Goal: Task Accomplishment & Management: Manage account settings

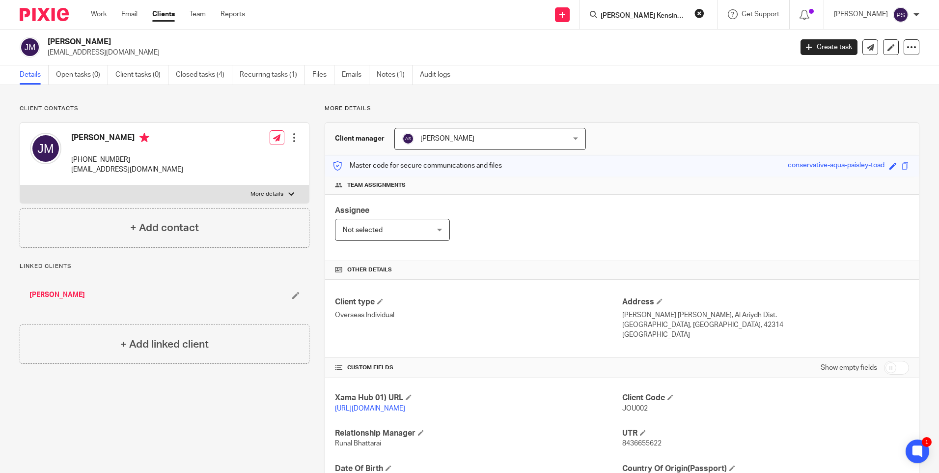
scroll to position [0, 0]
type input "Dukes Kensington Property"
click at [641, 45] on link at bounding box center [703, 42] width 211 height 23
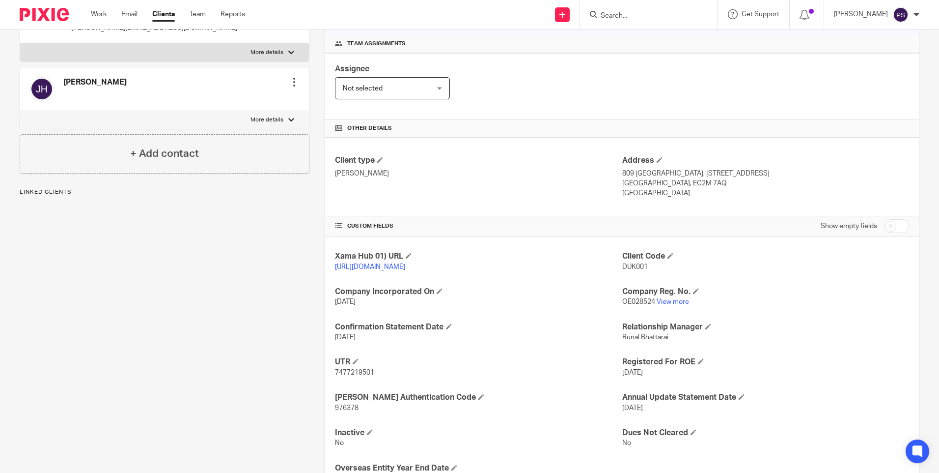
scroll to position [147, 0]
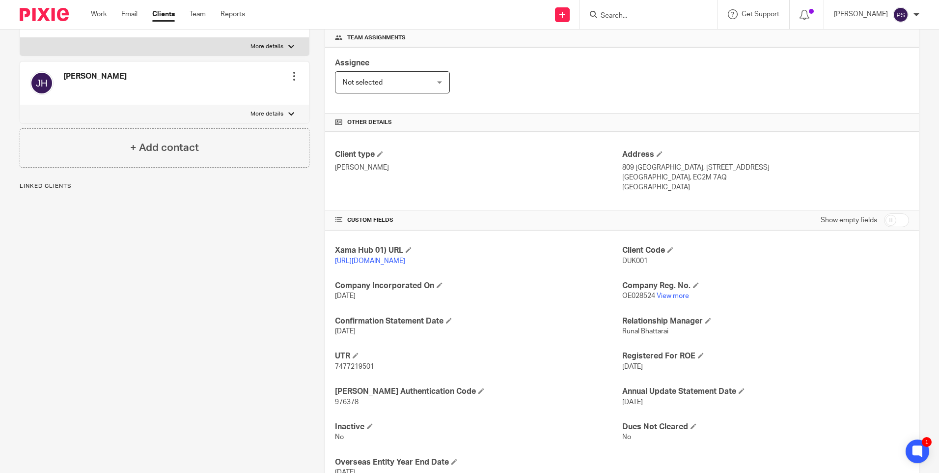
click at [633, 266] on div "Client Code DUK001" at bounding box center [766, 255] width 287 height 21
copy span "DUK001"
click at [661, 14] on input "Search" at bounding box center [644, 16] width 88 height 9
paste input "The Touch Fic Limited-"
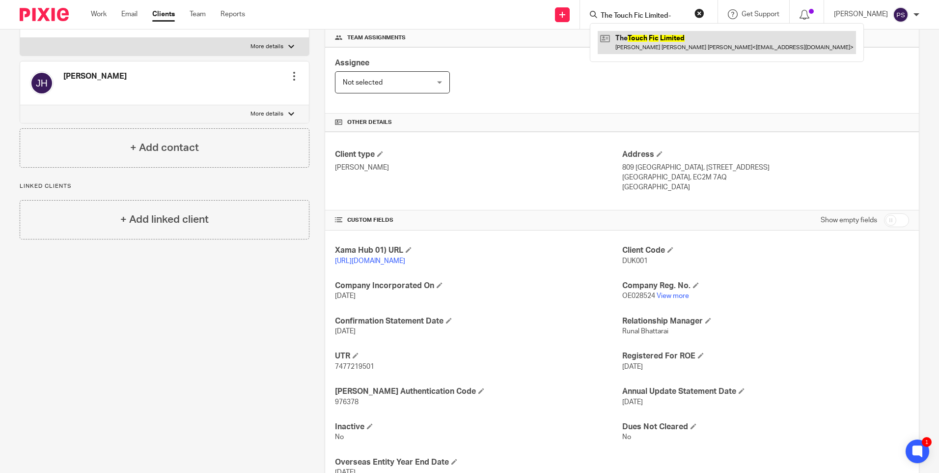
type input "The Touch Fic Limited-"
click at [667, 35] on link at bounding box center [727, 42] width 258 height 23
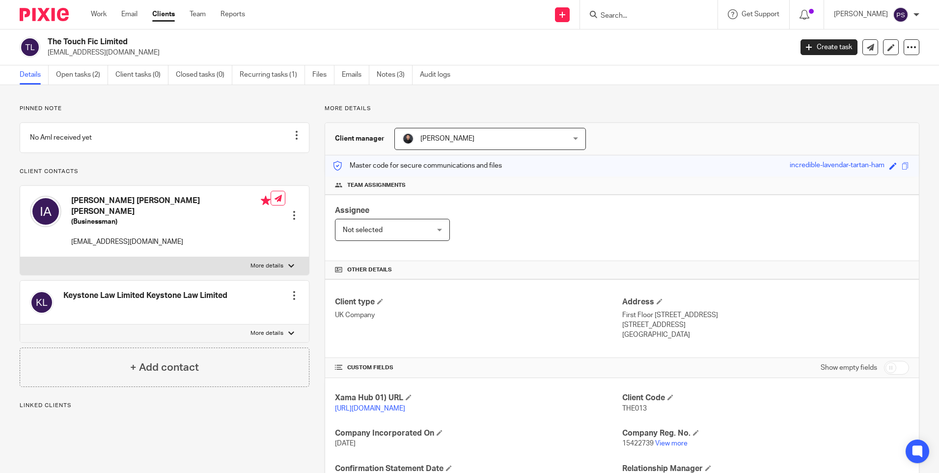
click at [635, 408] on span "THE013" at bounding box center [635, 408] width 25 height 7
click at [635, 405] on span "THE013" at bounding box center [635, 408] width 25 height 7
click at [634, 403] on p "THE013" at bounding box center [766, 408] width 287 height 10
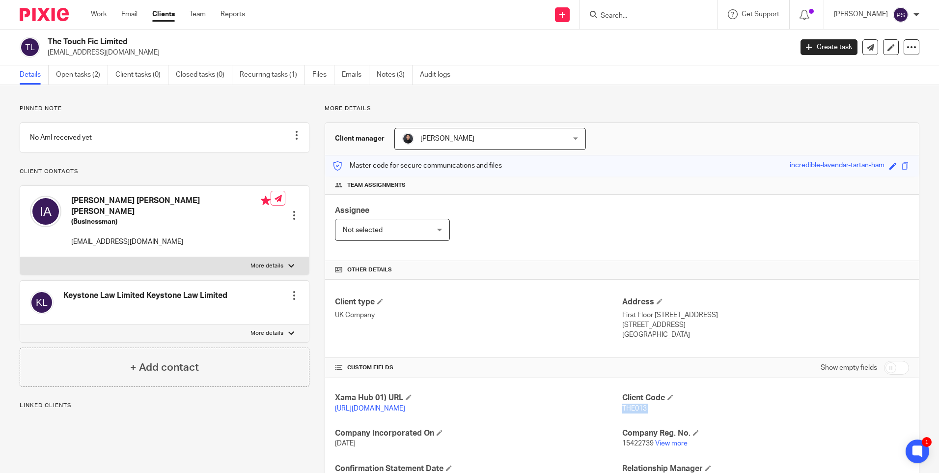
copy p "THE013"
click at [93, 80] on link "Open tasks (2)" at bounding box center [82, 74] width 52 height 19
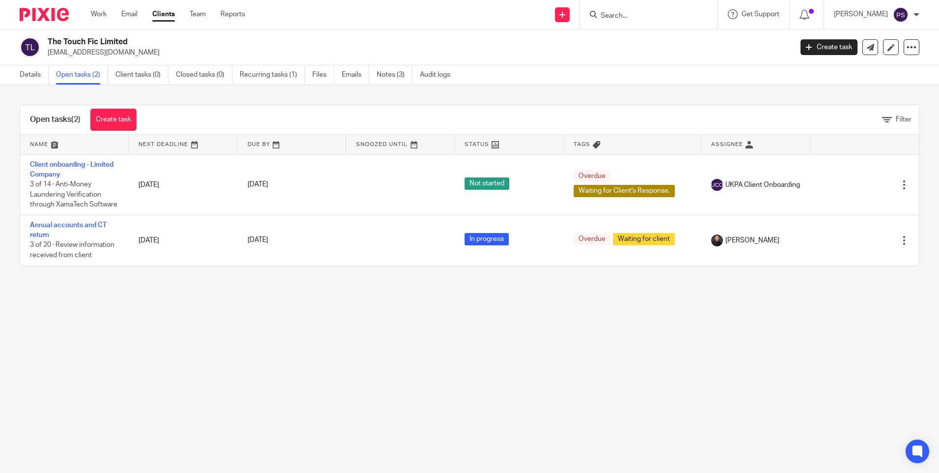
click at [30, 80] on link "Details" at bounding box center [34, 74] width 29 height 19
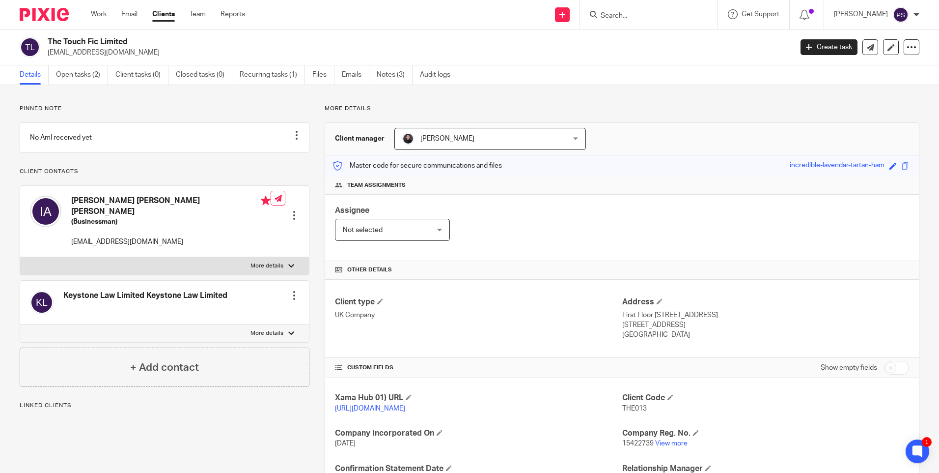
click at [125, 42] on h2 "The Touch Fic Limited" at bounding box center [343, 42] width 591 height 10
copy div "The Touch Fic Limited"
click at [777, 82] on div "Details Open tasks (2) Client tasks (0) Closed tasks (0) Recurring tasks (1) Fi…" at bounding box center [469, 75] width 939 height 20
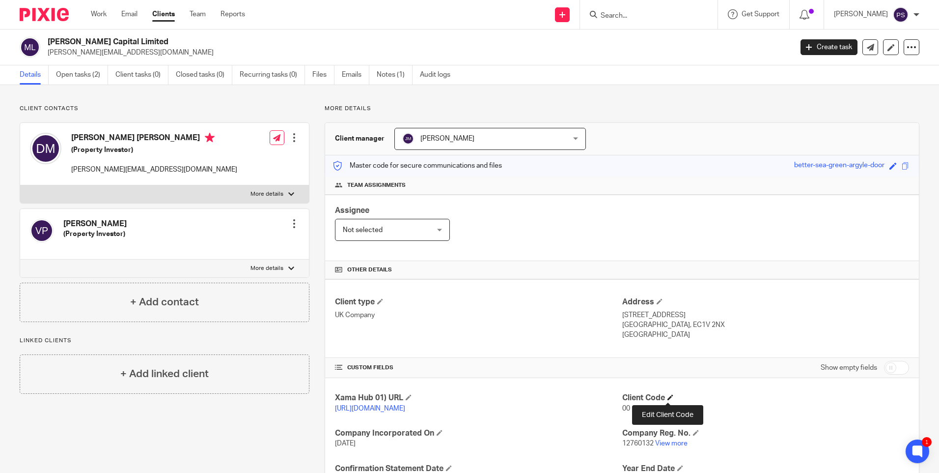
click at [670, 396] on span at bounding box center [671, 397] width 6 height 6
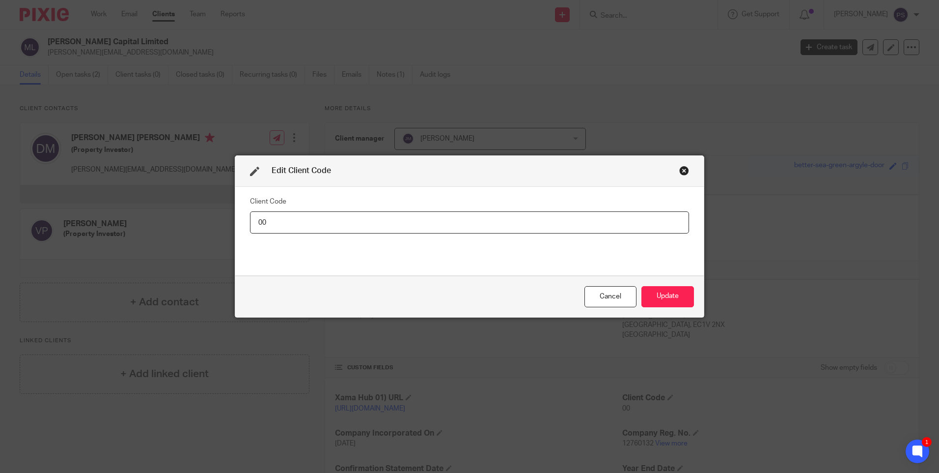
drag, startPoint x: 271, startPoint y: 220, endPoint x: 217, endPoint y: 223, distance: 54.1
click at [217, 222] on div "Edit Client Code Client Code 00 Cancel Update" at bounding box center [469, 236] width 939 height 473
type input "MAN018"
click at [656, 296] on button "Update" at bounding box center [668, 296] width 53 height 21
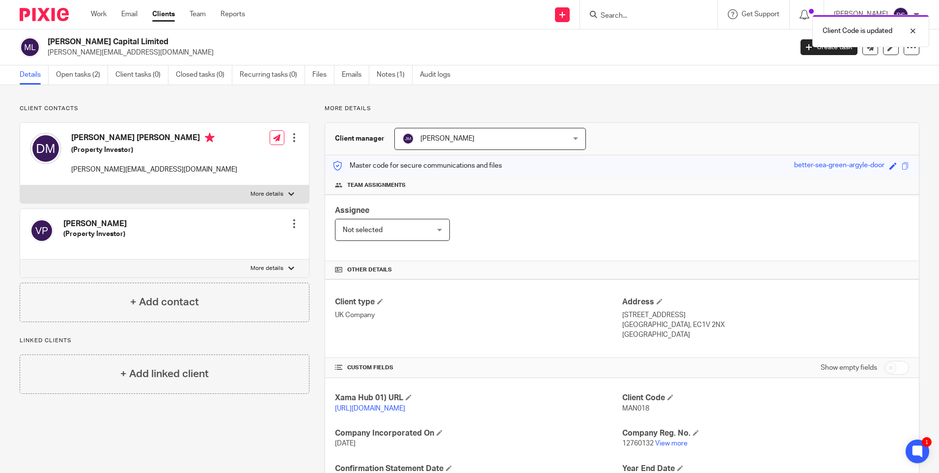
click at [540, 353] on div "Client type UK Company Address 124 City Road City Road London, EC1V 2NX England" at bounding box center [622, 318] width 594 height 79
click at [84, 75] on link "Open tasks (2)" at bounding box center [82, 74] width 52 height 19
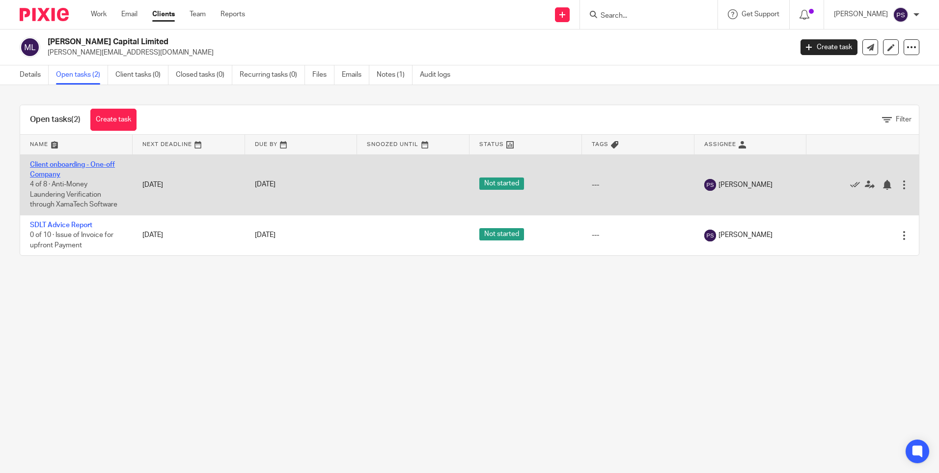
click at [84, 164] on link "Client onboarding - One-off Company" at bounding box center [72, 169] width 85 height 17
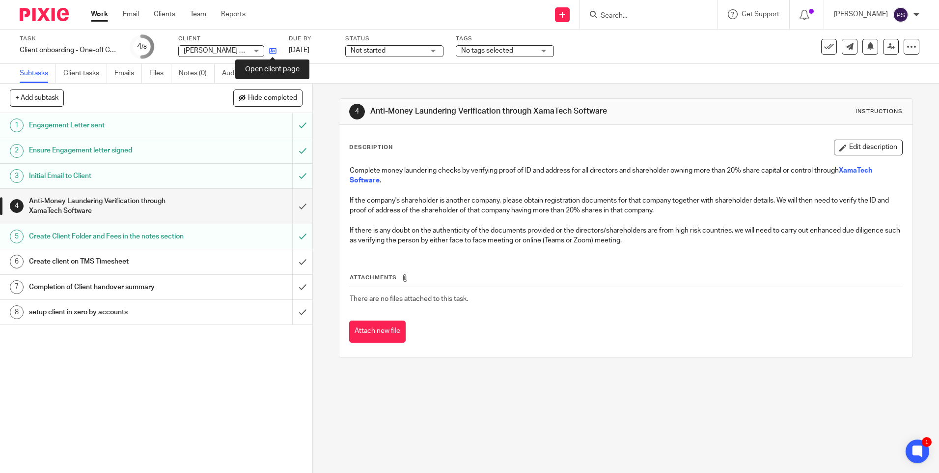
click at [272, 49] on icon at bounding box center [272, 50] width 7 height 7
click at [296, 232] on input "submit" at bounding box center [156, 236] width 313 height 25
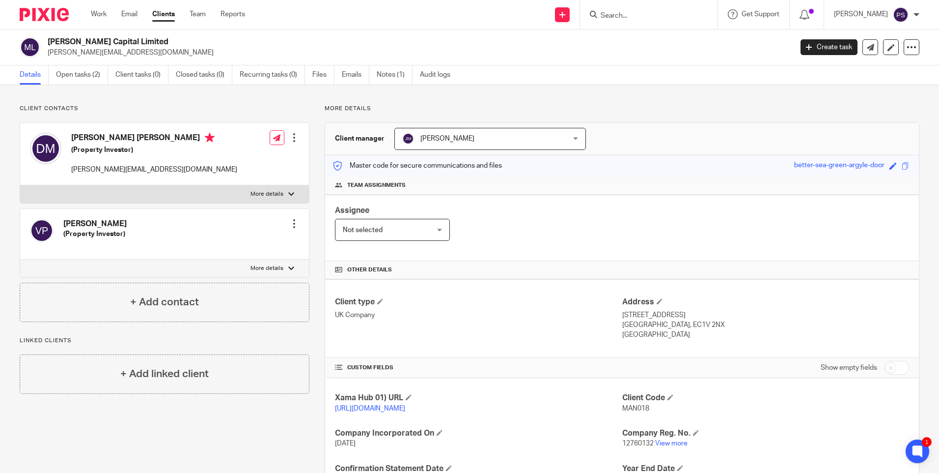
click at [123, 45] on h2 "[PERSON_NAME] Capital Limited" at bounding box center [343, 42] width 591 height 10
click at [121, 42] on h2 "[PERSON_NAME] Capital Limited" at bounding box center [343, 42] width 591 height 10
copy div "[PERSON_NAME] Capital Limited"
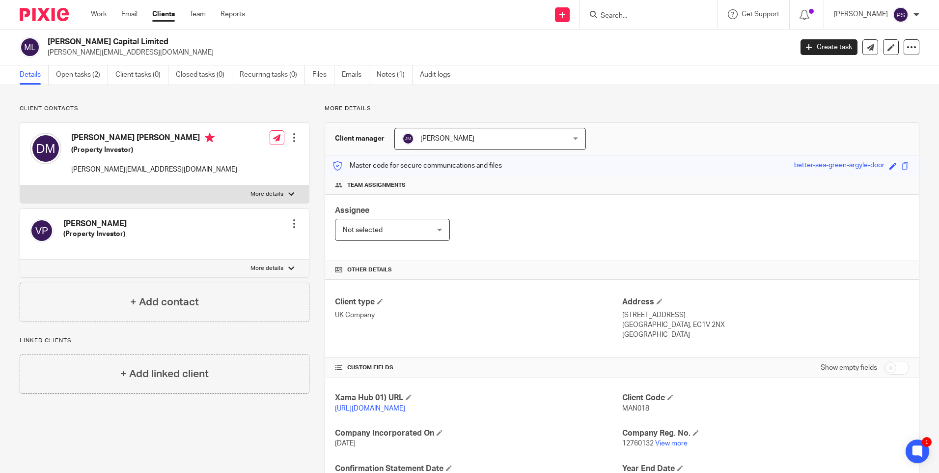
click at [630, 403] on p "MAN018" at bounding box center [766, 408] width 287 height 10
copy span "MAN018"
click at [99, 220] on h4 "Vince Passmore" at bounding box center [94, 224] width 63 height 10
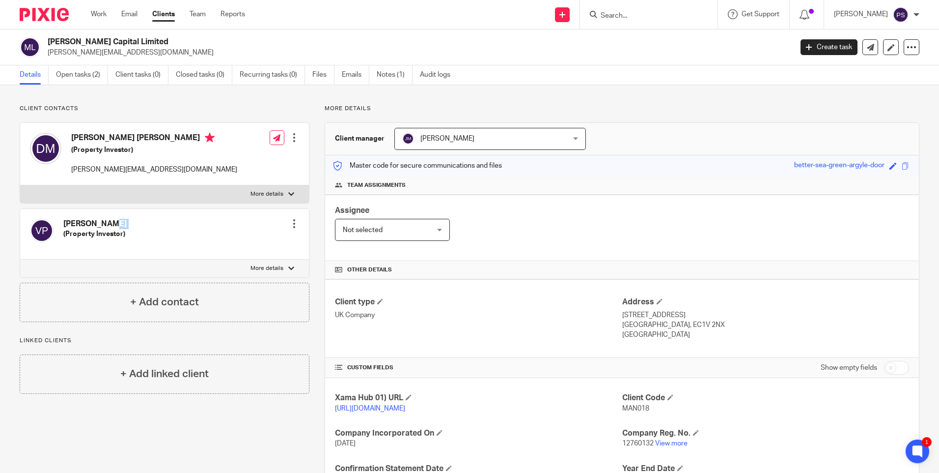
click at [99, 220] on h4 "Vince Passmore" at bounding box center [94, 224] width 63 height 10
copy div "Vince Passmore"
click at [82, 42] on h2 "Mann Capital Limited" at bounding box center [343, 42] width 591 height 10
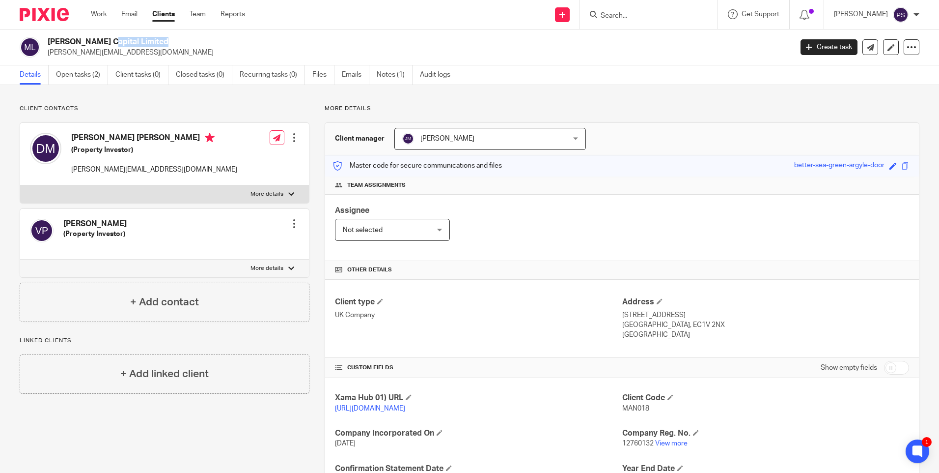
copy div "Mann Capital Limited"
click at [95, 138] on h4 "David Peter Mann" at bounding box center [154, 139] width 166 height 12
copy h4 "David Peter Mann"
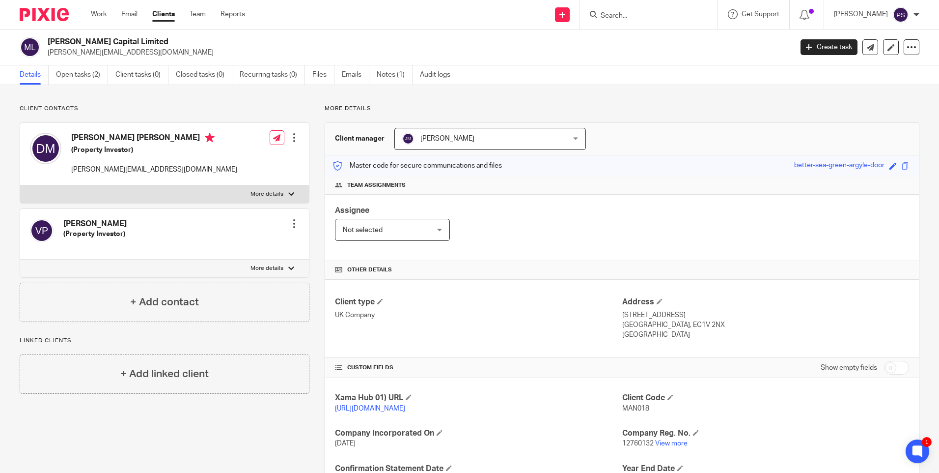
click at [645, 234] on div "Assignee Not selected Not selected Not selected Aarshika Awale Aayush Niraula A…" at bounding box center [622, 228] width 594 height 66
click at [111, 95] on div "Client contacts David Peter Mann (Property Investor) david@mannpropertypartners…" at bounding box center [469, 319] width 939 height 469
click at [208, 98] on div "Client contacts David Peter Mann (Property Investor) david@mannpropertypartners…" at bounding box center [469, 319] width 939 height 469
click at [629, 401] on h4 "Client Code" at bounding box center [766, 398] width 287 height 10
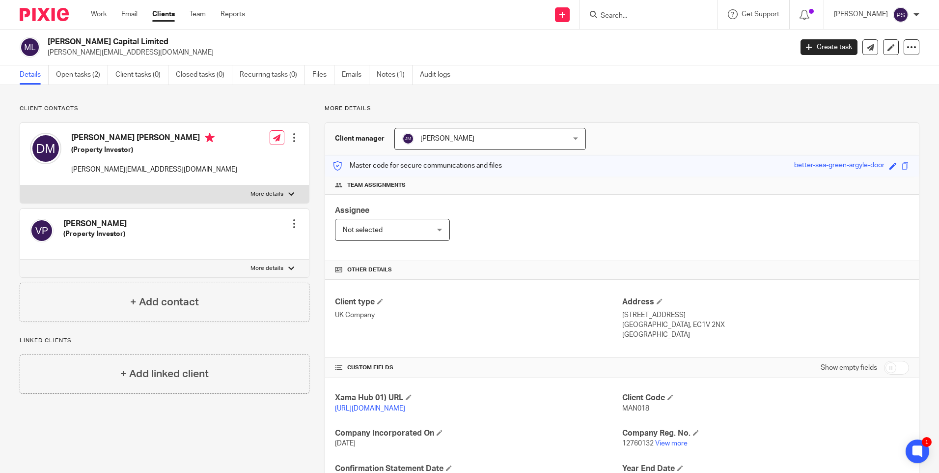
click at [631, 405] on span "MAN018" at bounding box center [636, 408] width 27 height 7
copy span "MAN018"
click at [648, 414] on div "Xama Hub 01) URL https://platform.xamatech.com/portal/crm/clients/94f81230-a7ff…" at bounding box center [622, 456] width 594 height 156
click at [668, 398] on span at bounding box center [671, 397] width 6 height 6
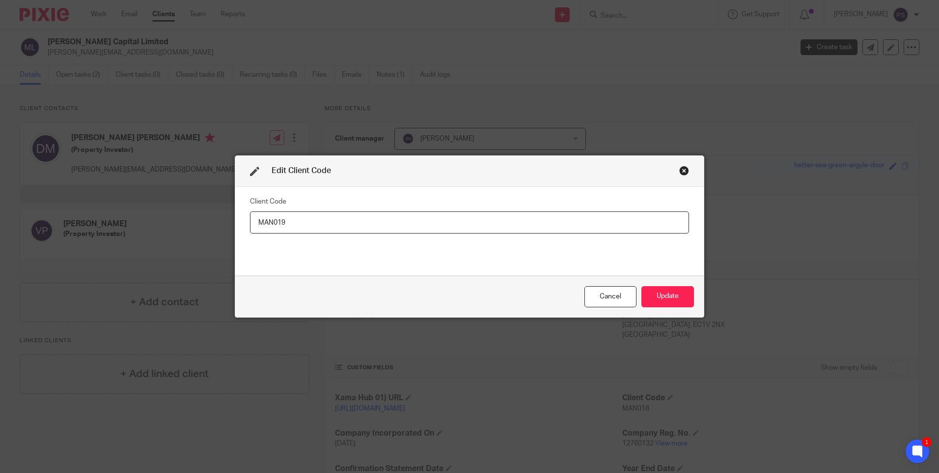
click at [327, 227] on input "MAN019" at bounding box center [469, 222] width 439 height 22
type input "MAN019"
click at [680, 306] on button "Update" at bounding box center [668, 296] width 53 height 21
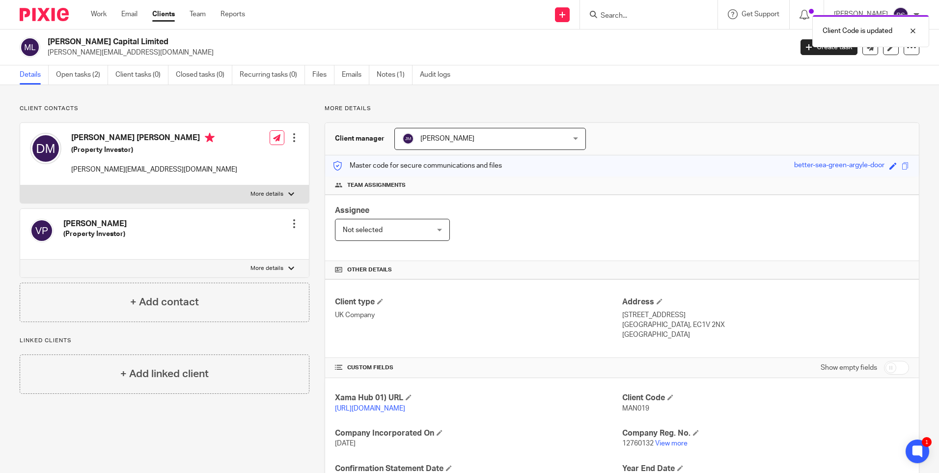
click at [634, 408] on span "MAN019" at bounding box center [636, 408] width 27 height 7
copy span "MAN019"
click at [628, 412] on p "MAN019" at bounding box center [766, 408] width 287 height 10
click at [630, 408] on span "MAN019" at bounding box center [636, 408] width 27 height 7
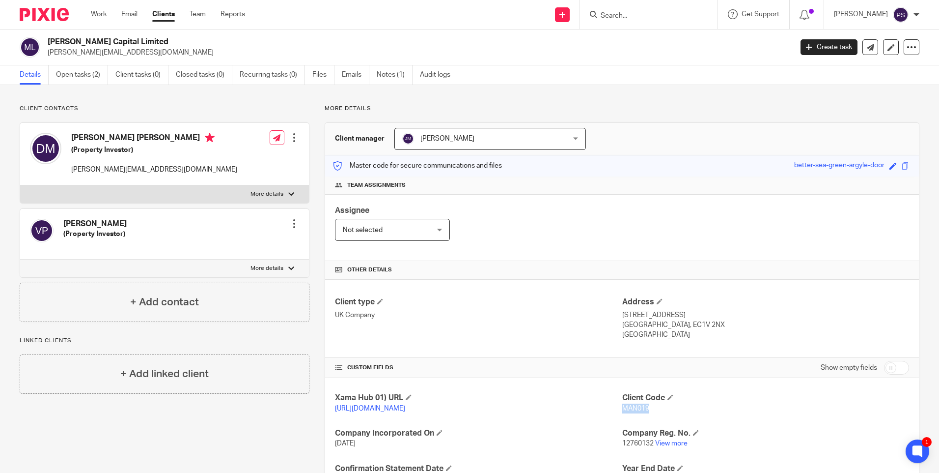
click at [630, 408] on span "MAN019" at bounding box center [636, 408] width 27 height 7
copy span "MAN019"
click at [85, 35] on div "Mann Capital Limited david@mannpropertypartners.com Create task Update from Com…" at bounding box center [469, 47] width 939 height 36
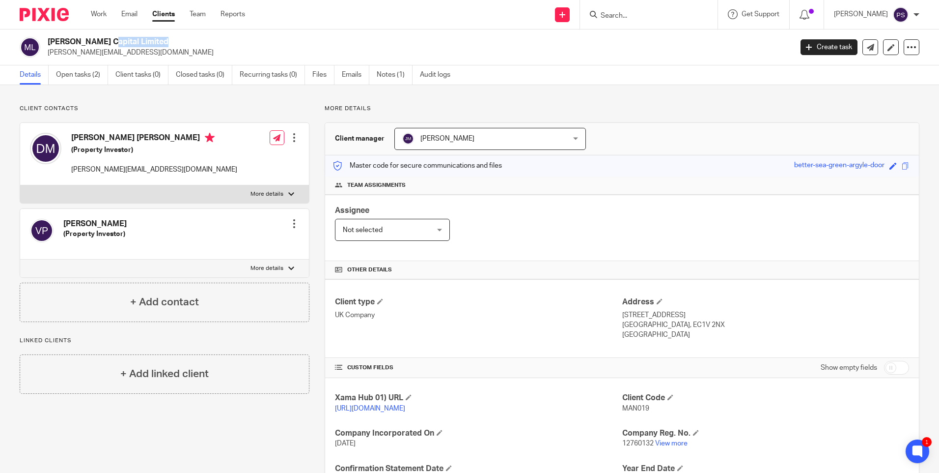
copy div "[PERSON_NAME] Capital Limited"
click at [239, 101] on div "Client contacts David Peter Mann (Property Investor) david@mannpropertypartners…" at bounding box center [469, 319] width 939 height 469
click at [166, 113] on div "Client contacts David Peter Mann (Property Investor) david@mannpropertypartners…" at bounding box center [165, 213] width 290 height 217
click at [97, 168] on p "david@mannpropertypartners.com" at bounding box center [154, 170] width 166 height 10
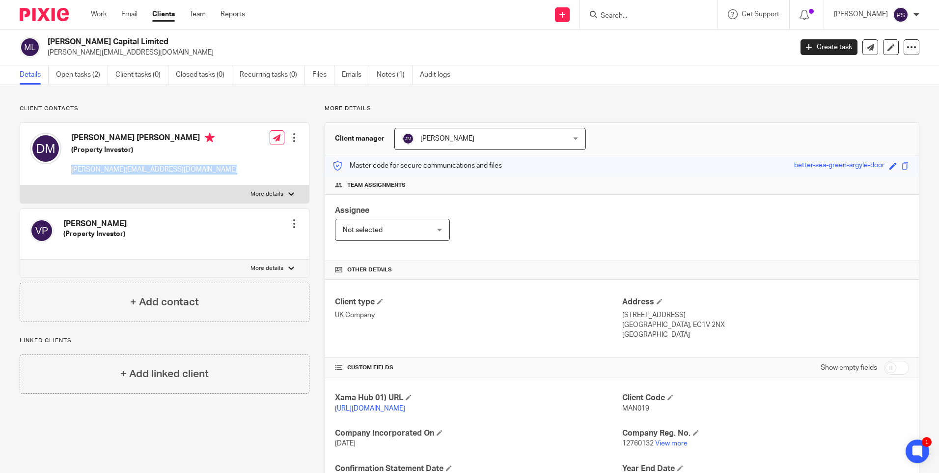
click at [97, 168] on p "david@mannpropertypartners.com" at bounding box center [154, 170] width 166 height 10
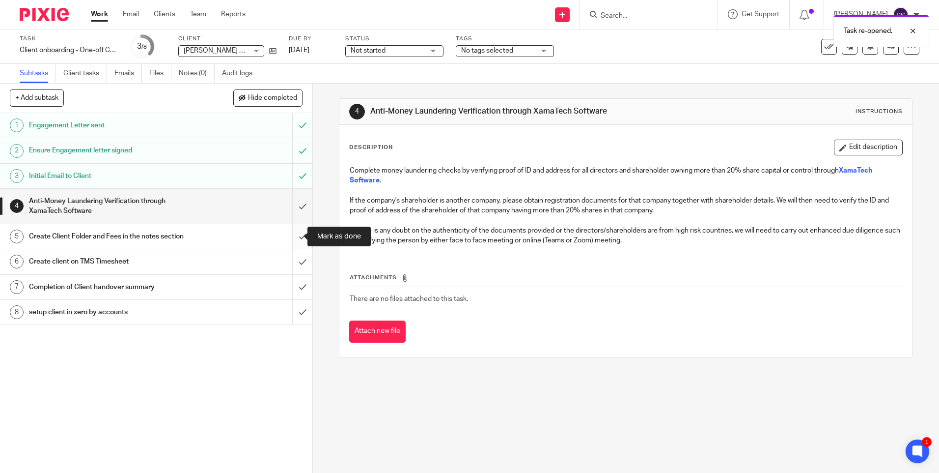
click at [300, 242] on input "submit" at bounding box center [156, 236] width 313 height 25
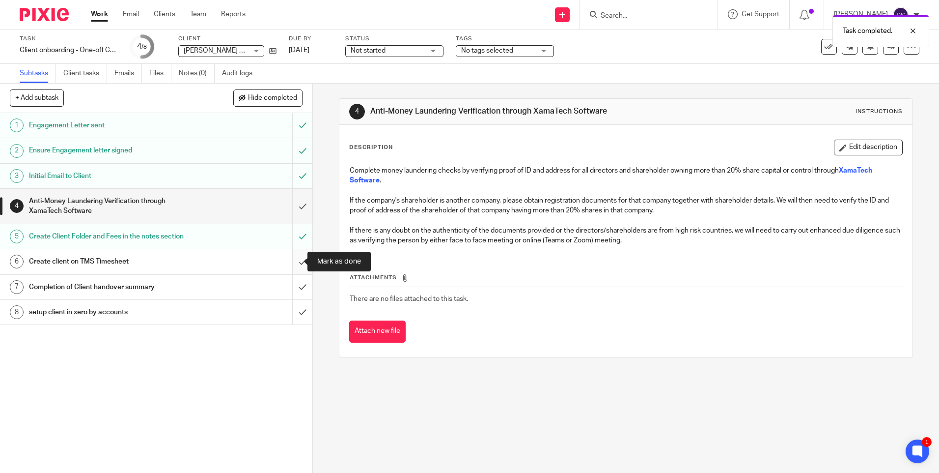
click at [291, 264] on input "submit" at bounding box center [156, 261] width 313 height 25
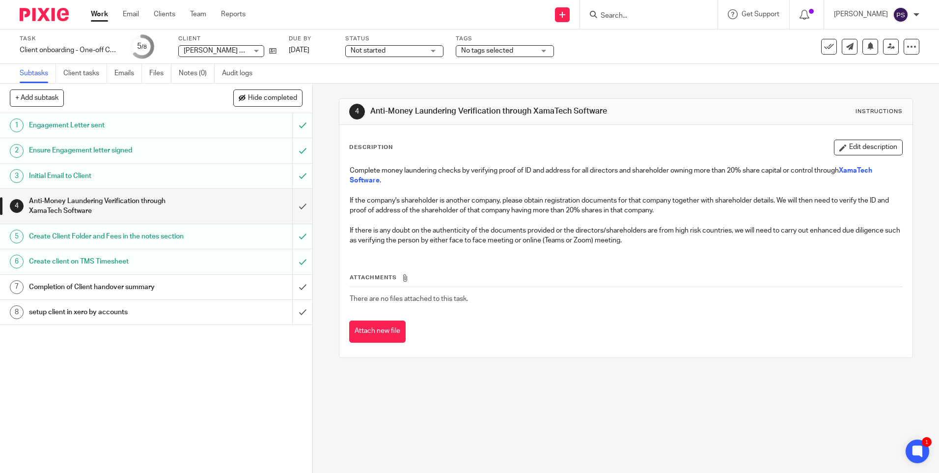
drag, startPoint x: 306, startPoint y: 14, endPoint x: 323, endPoint y: 0, distance: 22.7
click at [307, 14] on div "Send new email Create task Add client Get Support Contact Support Help Document…" at bounding box center [599, 14] width 679 height 29
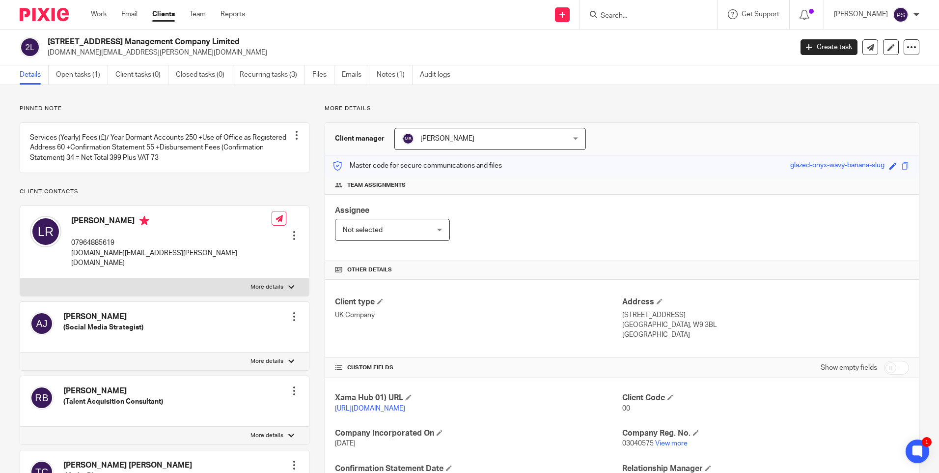
drag, startPoint x: 144, startPoint y: 101, endPoint x: 128, endPoint y: 88, distance: 20.3
click at [144, 100] on div "Pinned note Services (Yearly) Fees (£)/ Year Dormant Accounts 250 +Use of Offic…" at bounding box center [469, 369] width 939 height 569
click at [92, 76] on link "Open tasks (1)" at bounding box center [82, 74] width 52 height 19
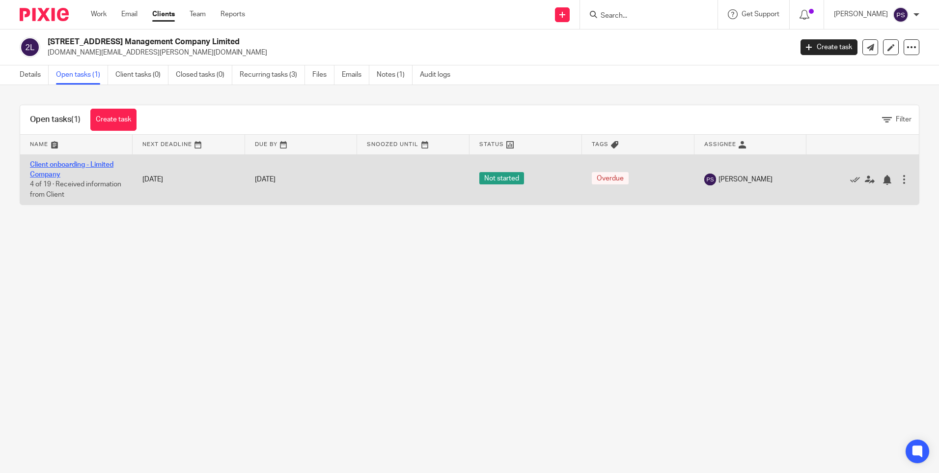
click at [73, 165] on link "Client onboarding - Limited Company" at bounding box center [72, 169] width 84 height 17
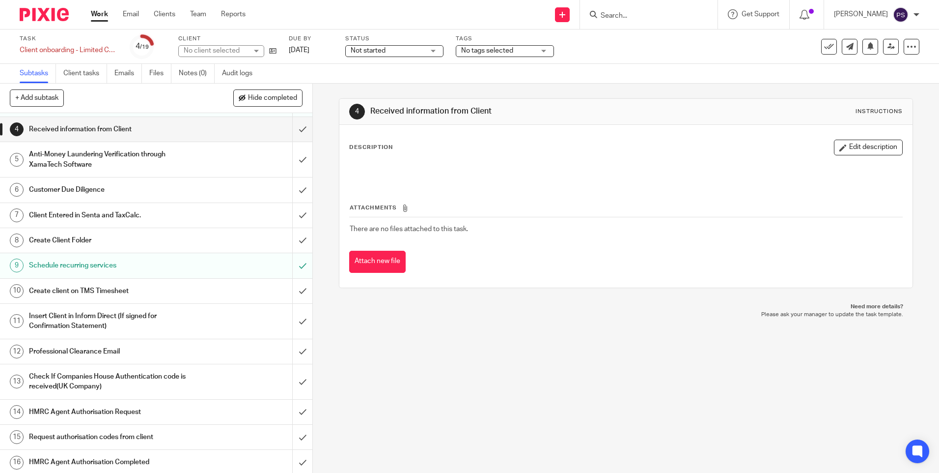
scroll to position [49, 0]
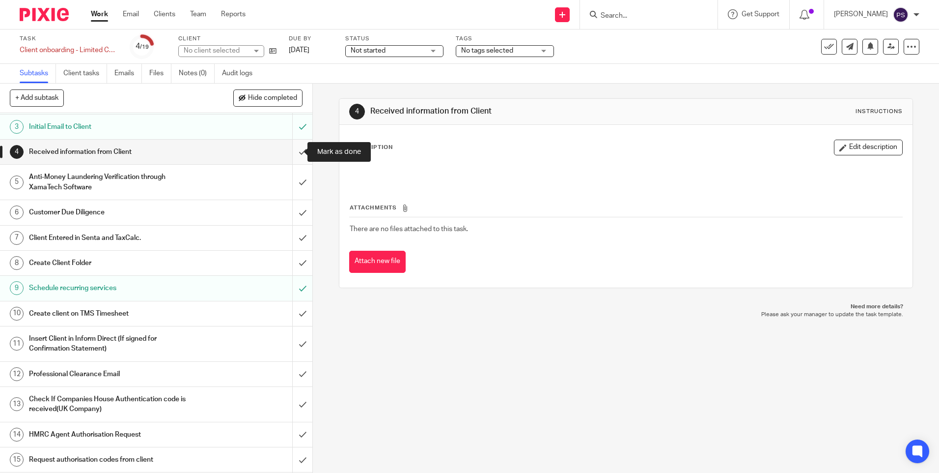
click at [291, 149] on input "submit" at bounding box center [156, 152] width 313 height 25
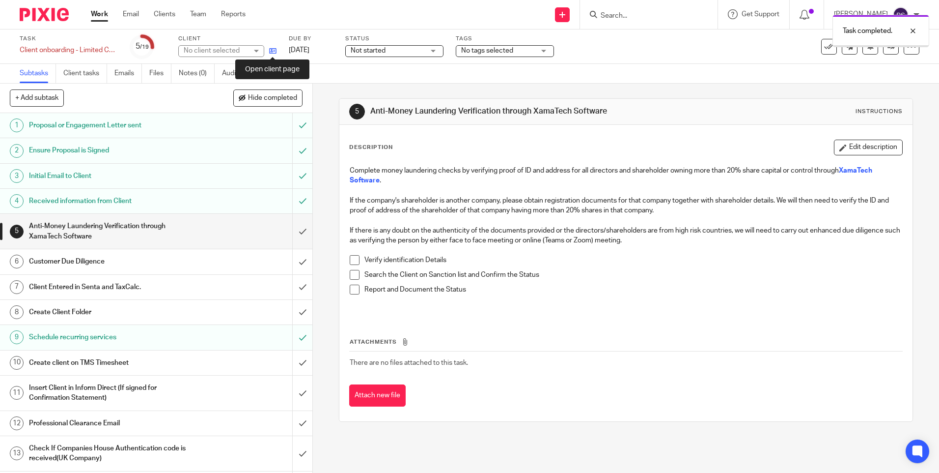
click at [274, 52] on icon at bounding box center [272, 50] width 7 height 7
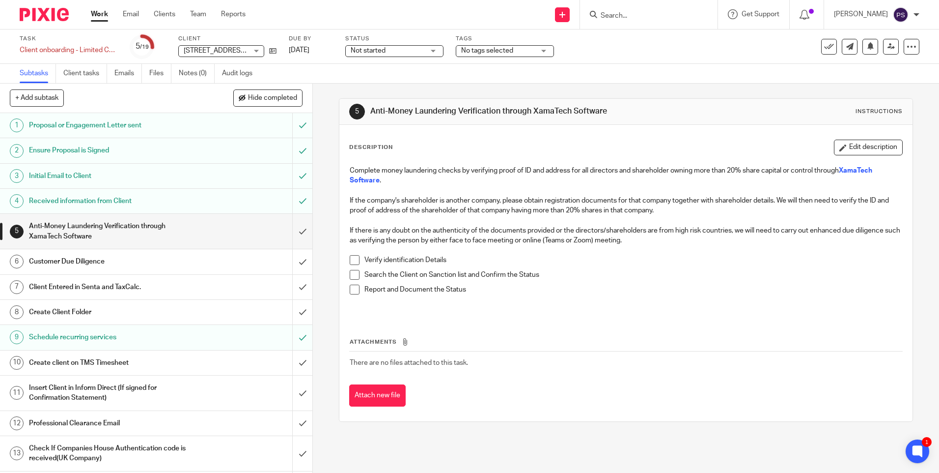
scroll to position [49, 0]
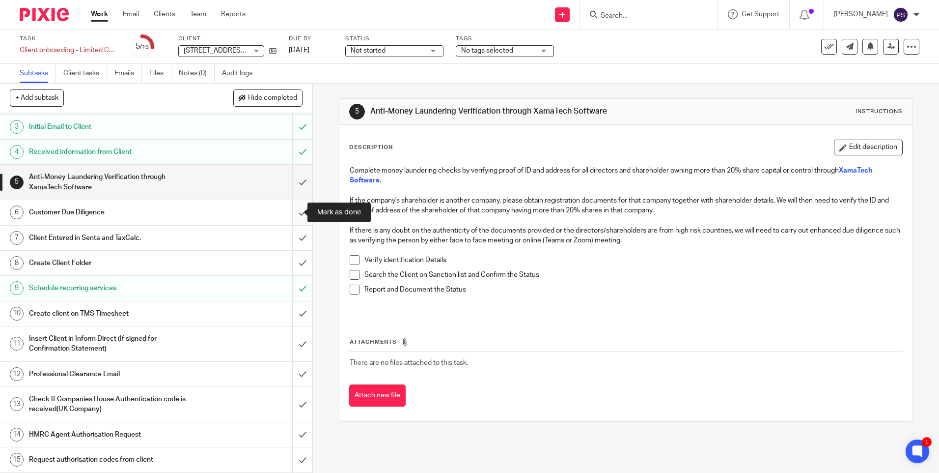
click at [289, 217] on input "submit" at bounding box center [156, 212] width 313 height 25
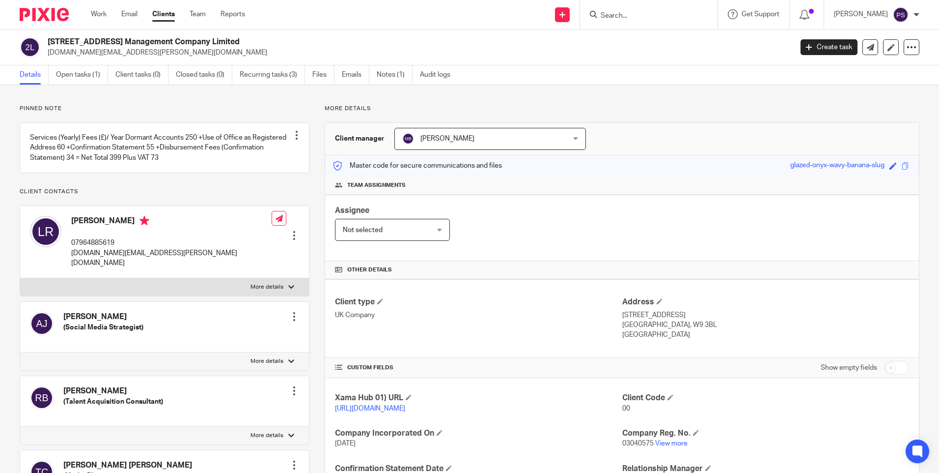
click at [156, 37] on h2 "[STREET_ADDRESS] Management Company Limited" at bounding box center [343, 42] width 591 height 10
copy div "[STREET_ADDRESS] Management Company Limited"
click at [83, 75] on link "Open tasks (1)" at bounding box center [82, 74] width 52 height 19
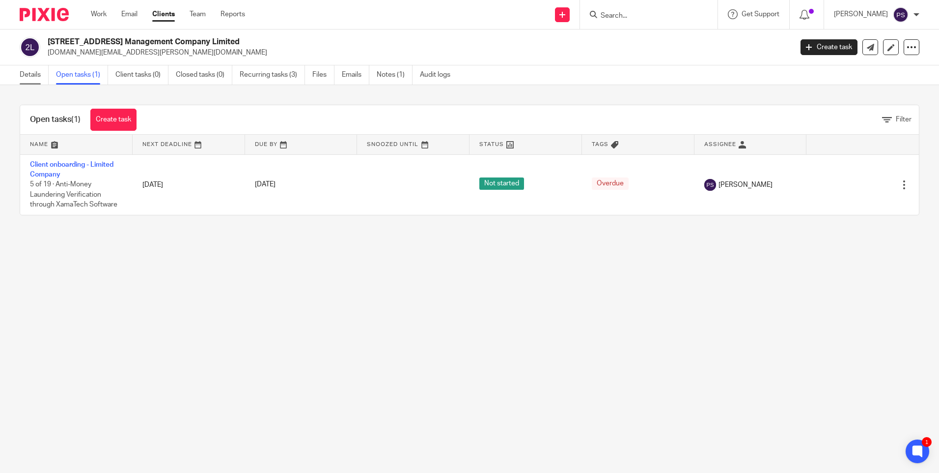
click at [20, 68] on link "Details" at bounding box center [34, 74] width 29 height 19
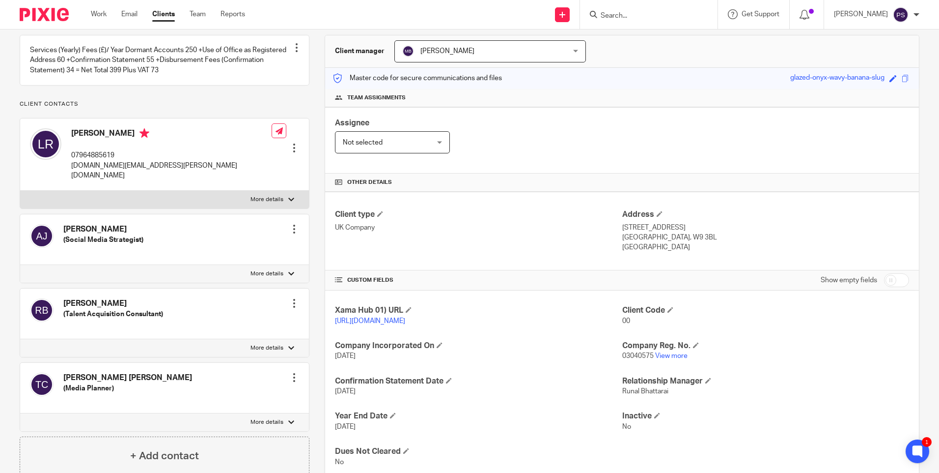
scroll to position [142, 0]
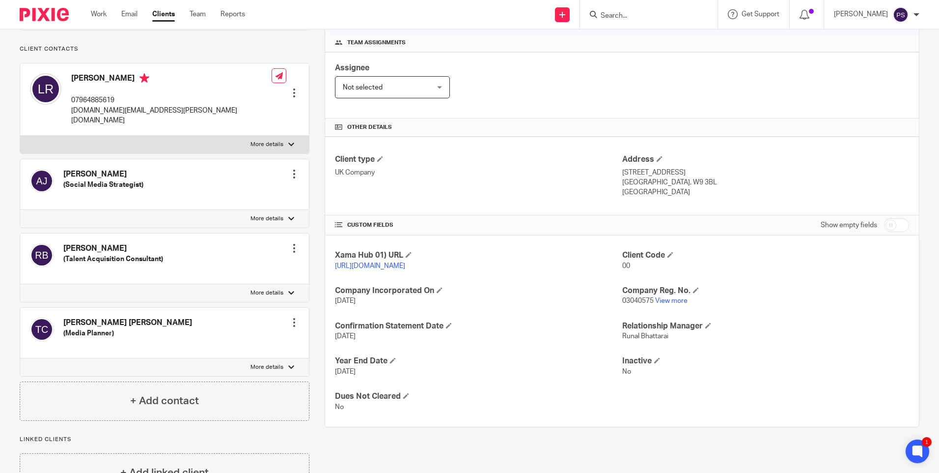
click at [136, 64] on div "Pinned note Services (Yearly) Fees (£)/ Year Dormant Accounts 250 +Use of Offic…" at bounding box center [165, 191] width 290 height 458
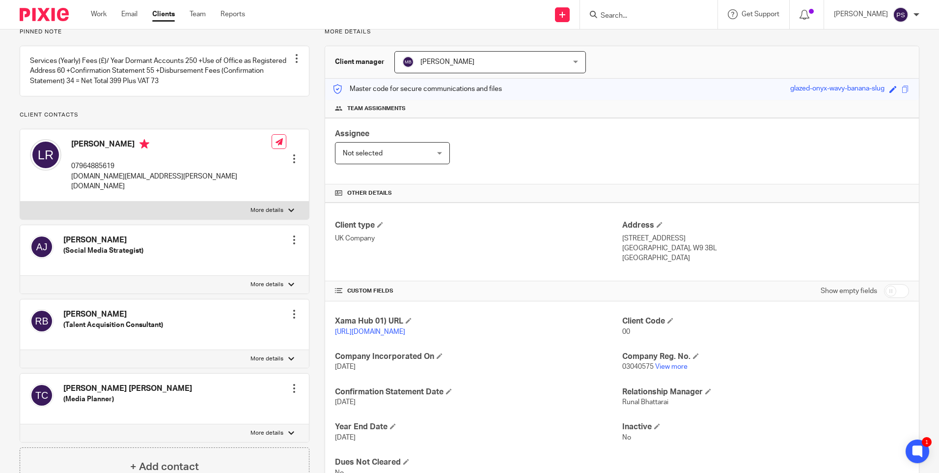
scroll to position [0, 0]
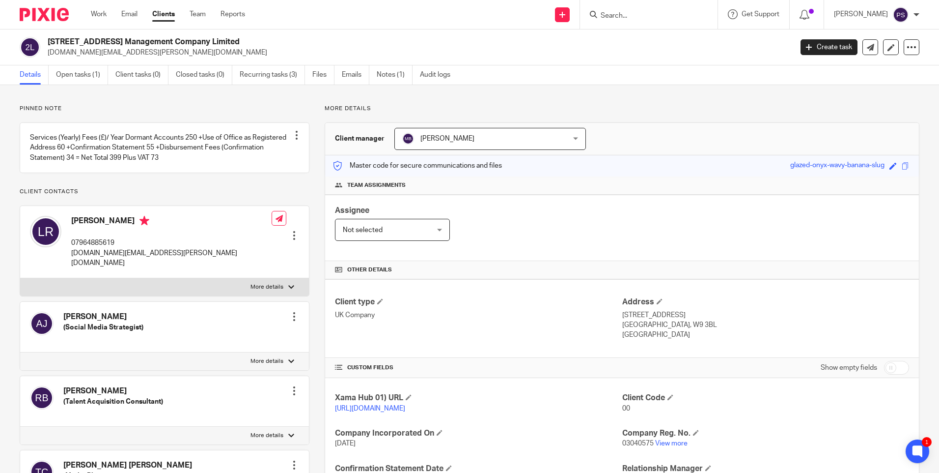
click at [124, 98] on div "Pinned note Services (Yearly) Fees (£)/ Year Dormant Accounts 250 +Use of Offic…" at bounding box center [469, 369] width 939 height 569
click at [155, 42] on h2 "[STREET_ADDRESS] Management Company Limited" at bounding box center [343, 42] width 591 height 10
copy div "[STREET_ADDRESS] Management Company Limited"
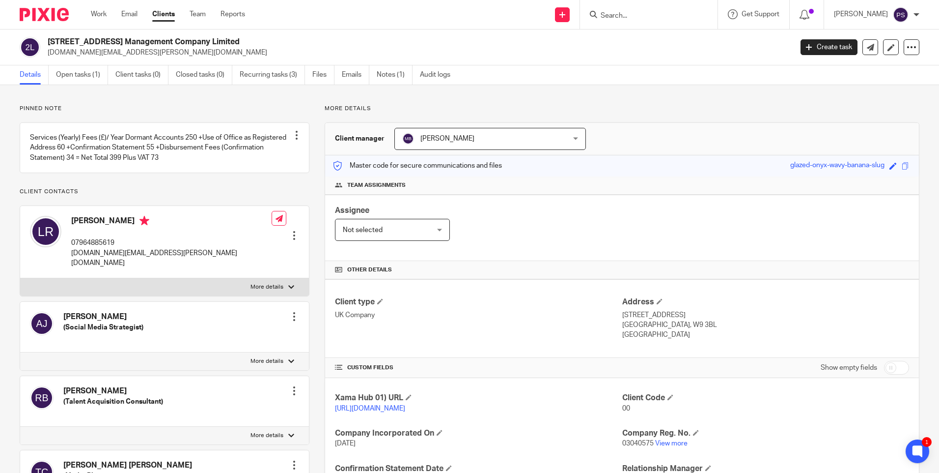
drag, startPoint x: 143, startPoint y: 111, endPoint x: 137, endPoint y: 107, distance: 6.8
click at [142, 111] on p "Pinned note" at bounding box center [165, 109] width 290 height 8
click at [350, 407] on link "https://platform.xamatech.com/portal/crm/clients/a6f1e630-9208-11f0-853b-7112ae…" at bounding box center [370, 408] width 70 height 7
click at [98, 248] on p "07964885619" at bounding box center [171, 243] width 200 height 10
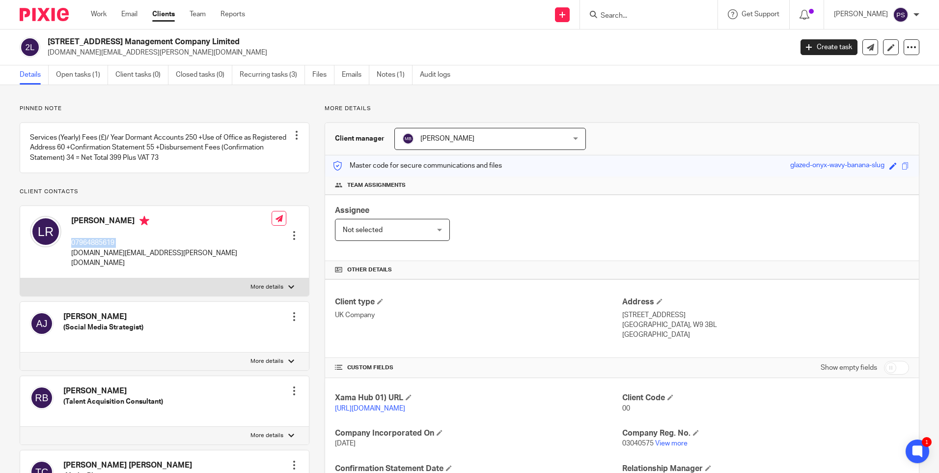
click at [98, 248] on p "07964885619" at bounding box center [171, 243] width 200 height 10
copy div "07964885619"
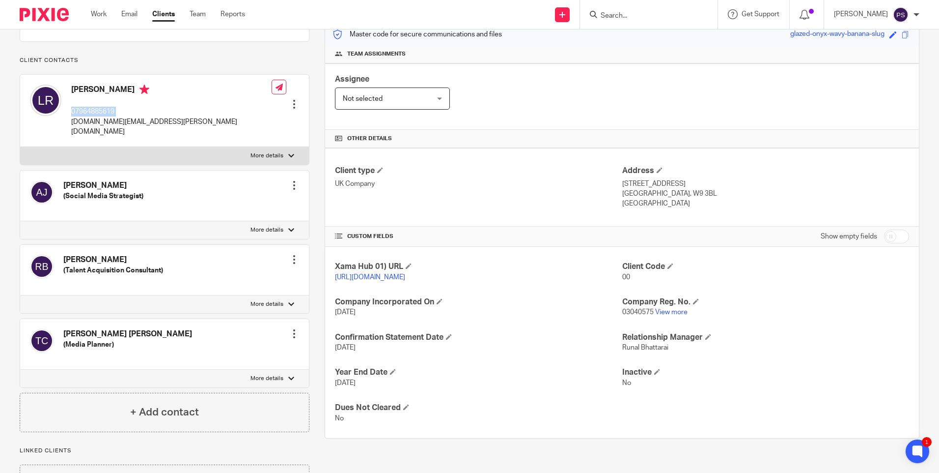
scroll to position [84, 0]
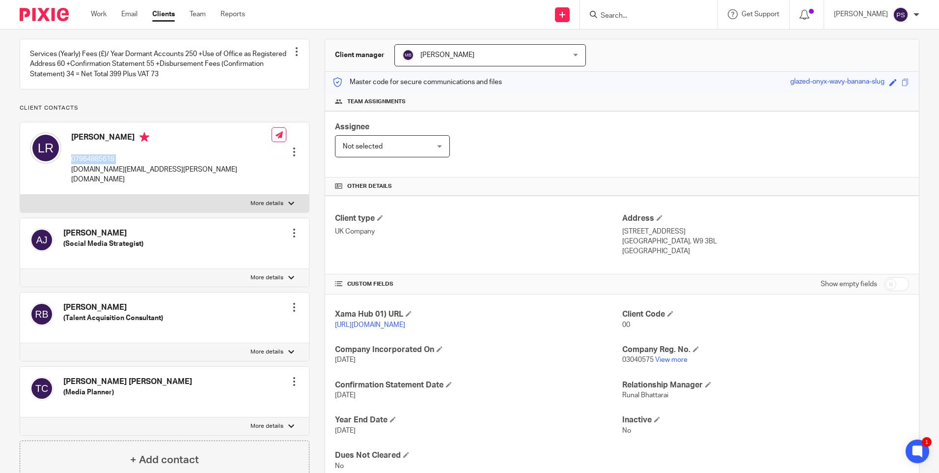
click at [110, 164] on p "07964885619" at bounding box center [171, 159] width 200 height 10
click at [109, 176] on p "lara.romanelli.uk@gmail.com" at bounding box center [171, 175] width 200 height 20
copy div "lara.romanelli.uk@gmail.com"
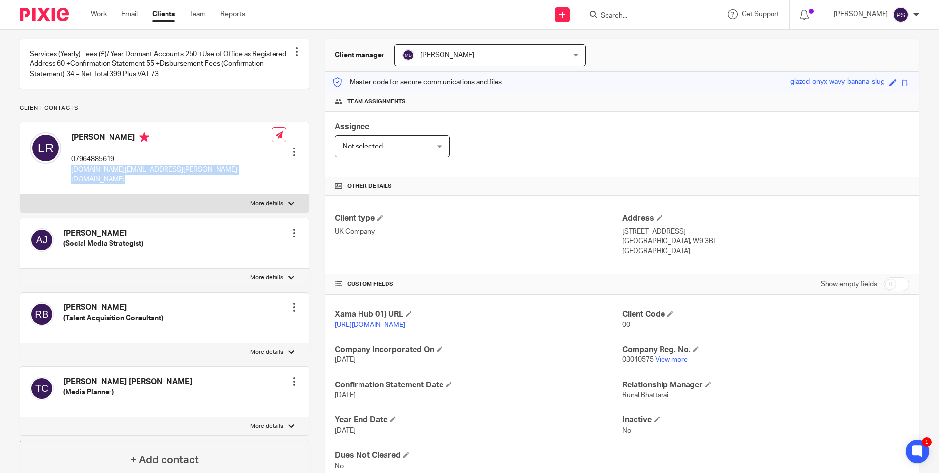
click at [399, 322] on link "https://platform.xamatech.com/portal/crm/clients/a6f1e630-9208-11f0-853b-7112ae…" at bounding box center [370, 324] width 70 height 7
click at [189, 164] on div "Lara Romanelli 07964885619 lara.romanelli.uk@gmail.com Edit contact Create clie…" at bounding box center [164, 158] width 289 height 72
click at [122, 164] on p "07964885619" at bounding box center [171, 159] width 200 height 10
click at [105, 164] on p "07964885619" at bounding box center [171, 159] width 200 height 10
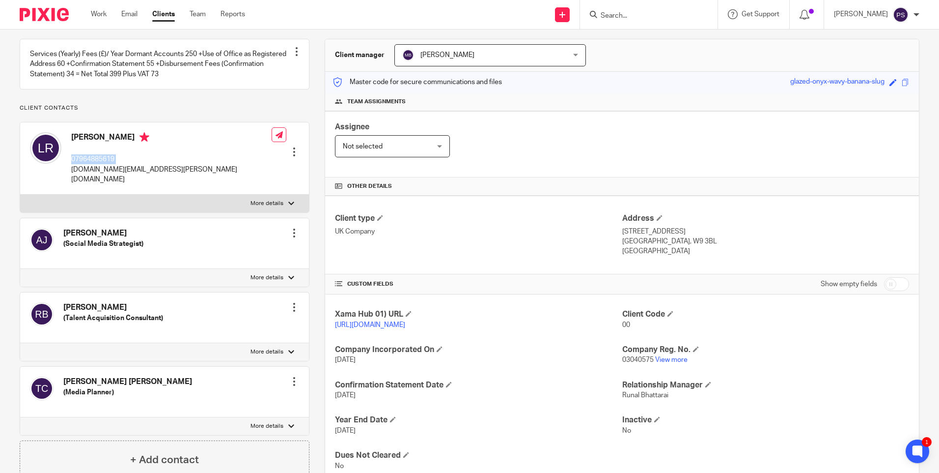
click at [105, 164] on p "07964885619" at bounding box center [171, 159] width 200 height 10
copy div "07964885619"
click at [138, 178] on p "lara.romanelli.uk@gmail.com" at bounding box center [171, 175] width 200 height 20
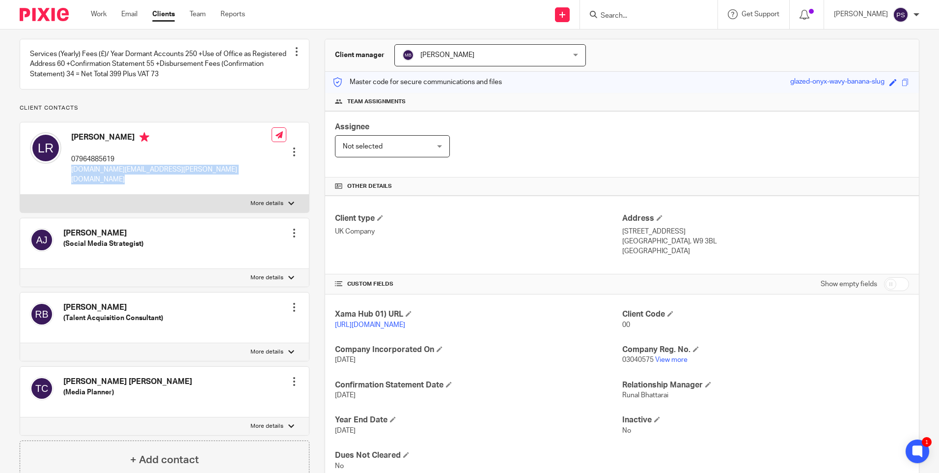
copy div "lara.romanelli.uk@gmail.com"
click at [355, 324] on link "https://platform.xamatech.com/portal/crm/clients/a6f1e630-9208-11f0-853b-7112ae…" at bounding box center [370, 324] width 70 height 7
click at [114, 164] on p "07964885619" at bounding box center [171, 159] width 200 height 10
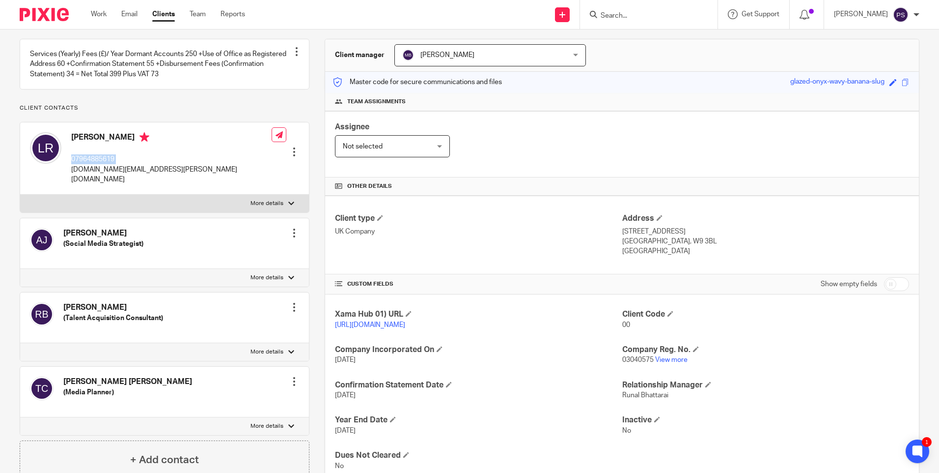
copy div "07964885619"
click at [136, 177] on p "lara.romanelli.uk@gmail.com" at bounding box center [171, 175] width 200 height 20
copy div "lara.romanelli.uk@gmail.com"
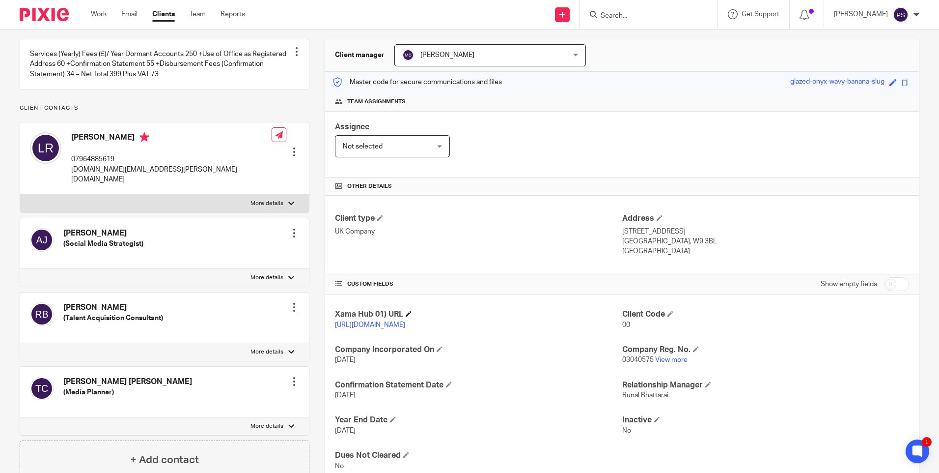
click at [351, 318] on h4 "Xama Hub 01) URL" at bounding box center [478, 314] width 287 height 10
click at [349, 327] on link "https://platform.xamatech.com/portal/crm/clients/a6f1e630-9208-11f0-853b-7112ae…" at bounding box center [370, 324] width 70 height 7
click at [93, 164] on p "07964885619" at bounding box center [171, 159] width 200 height 10
copy p "07964885619"
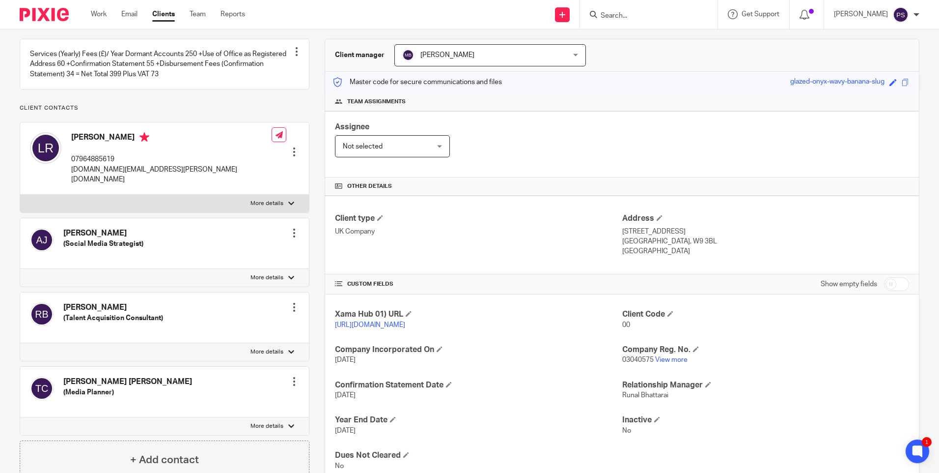
click at [145, 181] on p "lara.romanelli.uk@gmail.com" at bounding box center [171, 175] width 200 height 20
copy div "lara.romanelli.uk@gmail.com"
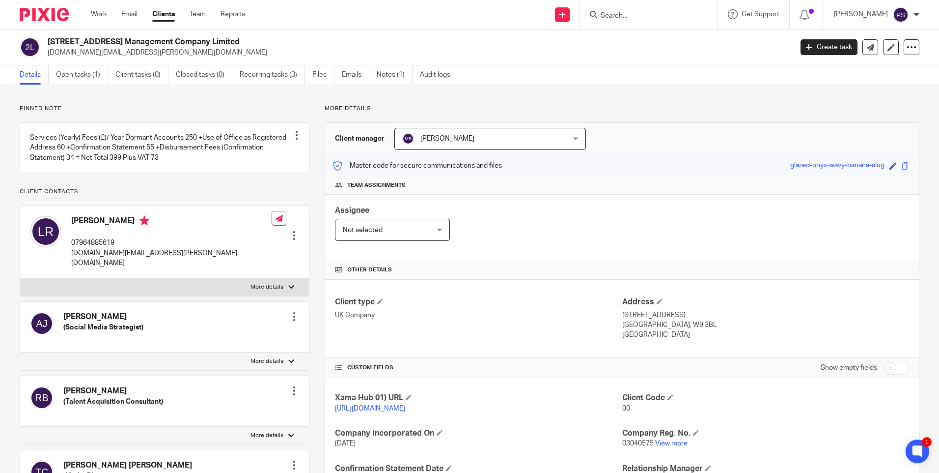
click at [149, 39] on h2 "235 Portnall Road Management Company Limited" at bounding box center [343, 42] width 591 height 10
copy div "235 Portnall Road Management Company Limited"
click at [101, 228] on h4 "Lara Romanelli" at bounding box center [171, 222] width 200 height 12
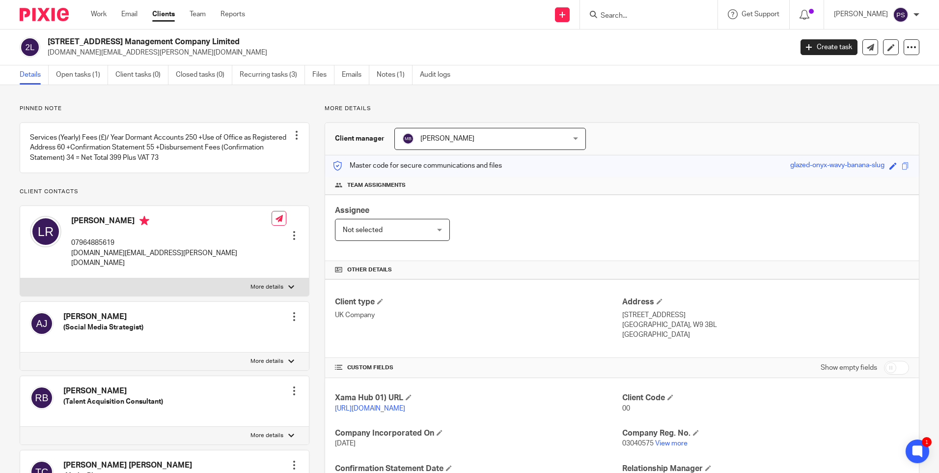
click at [101, 228] on h4 "Lara Romanelli" at bounding box center [171, 222] width 200 height 12
click at [64, 38] on h2 "235 Portnall Road Management Company Limited" at bounding box center [343, 42] width 591 height 10
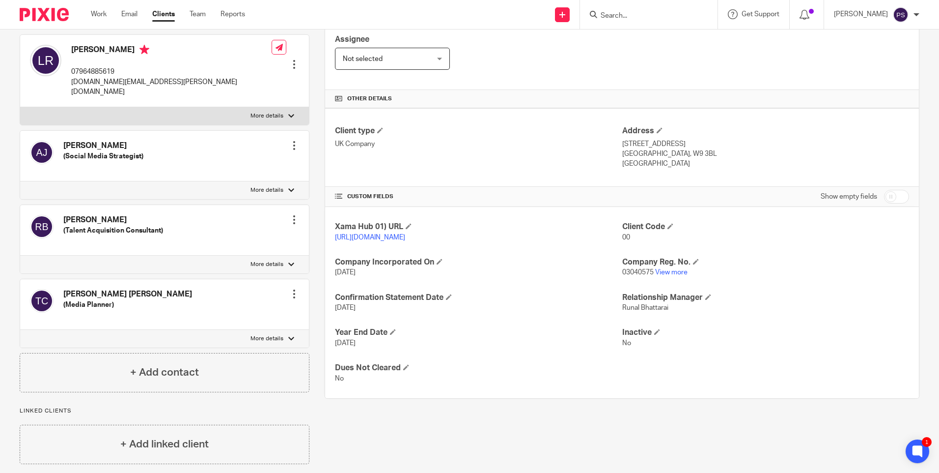
scroll to position [182, 0]
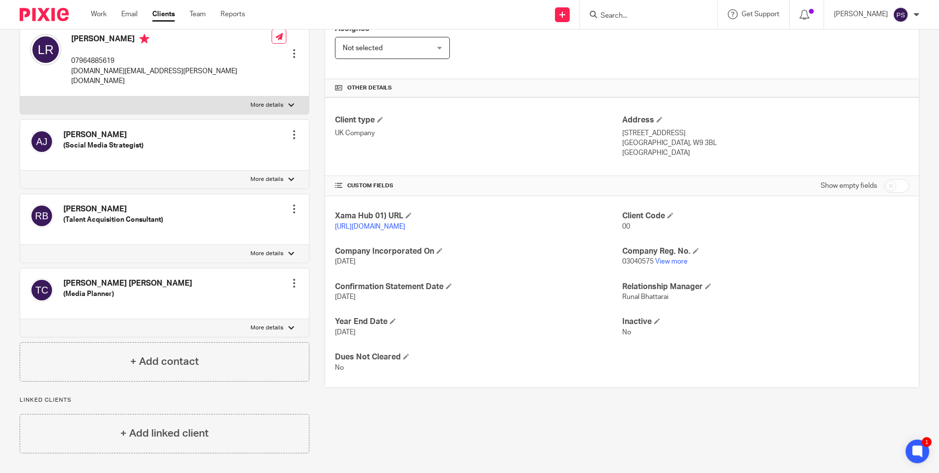
click at [629, 265] on span "03040575" at bounding box center [638, 261] width 31 height 7
click at [96, 78] on p "lara.romanelli.uk@gmail.com" at bounding box center [171, 76] width 200 height 20
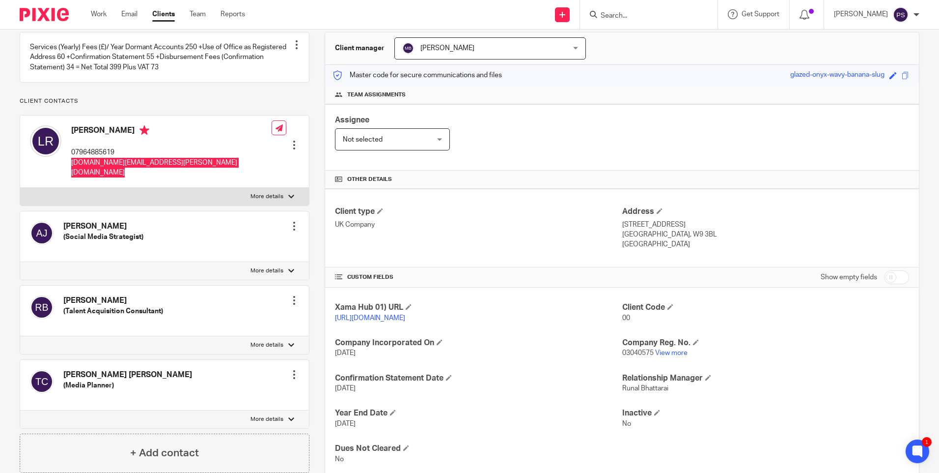
scroll to position [84, 0]
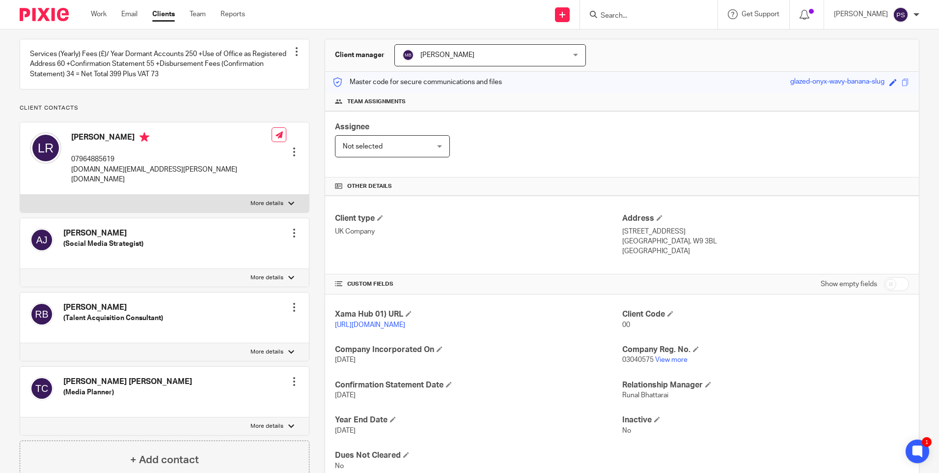
click at [91, 164] on p "07964885619" at bounding box center [171, 159] width 200 height 10
drag, startPoint x: 616, startPoint y: 230, endPoint x: 654, endPoint y: 234, distance: 38.5
click at [654, 234] on div "Client type UK Company Address 235 Portnall Road, Flat 3 London, W9 3BL England" at bounding box center [622, 235] width 594 height 79
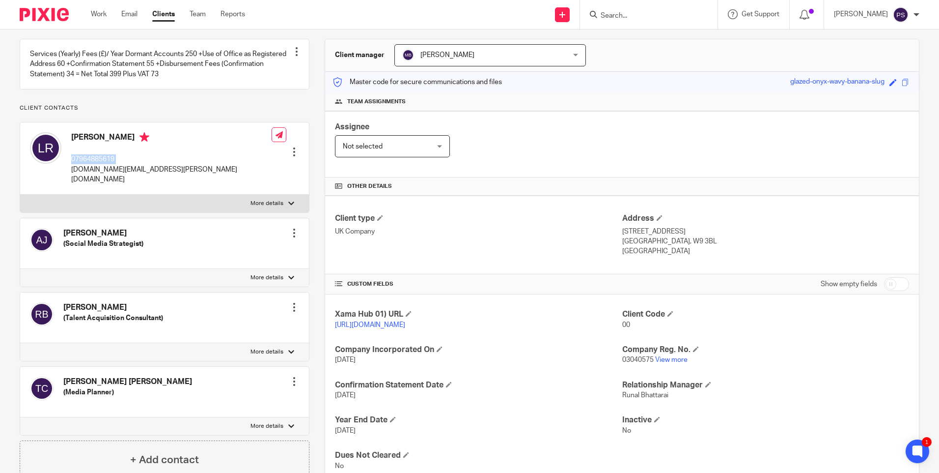
click at [654, 234] on p "235 Portnall Road, Flat 3" at bounding box center [766, 232] width 287 height 10
drag, startPoint x: 620, startPoint y: 232, endPoint x: 632, endPoint y: 232, distance: 12.3
click at [632, 232] on p "235 Portnall Road, Flat 3" at bounding box center [766, 232] width 287 height 10
drag, startPoint x: 632, startPoint y: 232, endPoint x: 671, endPoint y: 233, distance: 38.4
click at [671, 233] on p "235 Portnall Road, Flat 3" at bounding box center [766, 232] width 287 height 10
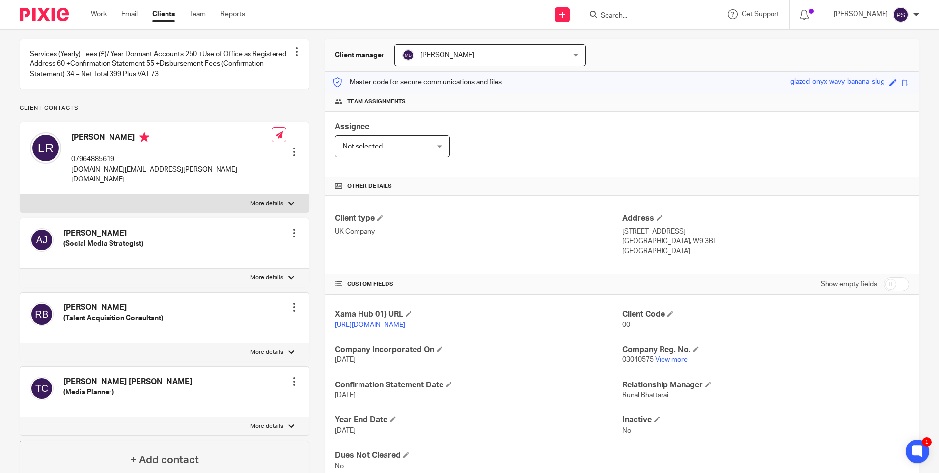
click at [672, 365] on p "03040575 View more" at bounding box center [766, 360] width 287 height 10
click at [671, 363] on link "View more" at bounding box center [671, 359] width 32 height 7
click at [626, 243] on p "London, W9 3BL" at bounding box center [766, 241] width 287 height 10
click at [626, 242] on p "London, W9 3BL" at bounding box center [766, 241] width 287 height 10
drag, startPoint x: 644, startPoint y: 239, endPoint x: 670, endPoint y: 242, distance: 26.2
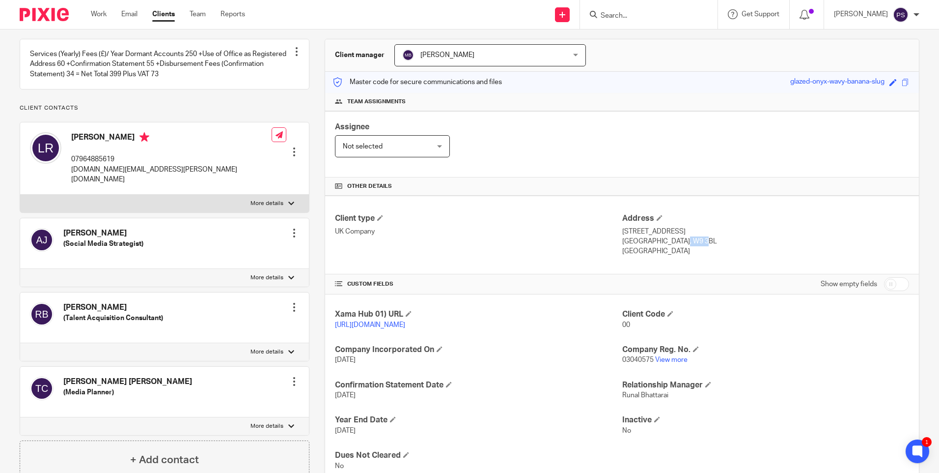
click at [670, 242] on p "London, W9 3BL" at bounding box center [766, 241] width 287 height 10
click at [84, 144] on h4 "Lara Romanelli" at bounding box center [171, 138] width 200 height 12
click at [90, 164] on p "07964885619" at bounding box center [171, 159] width 200 height 10
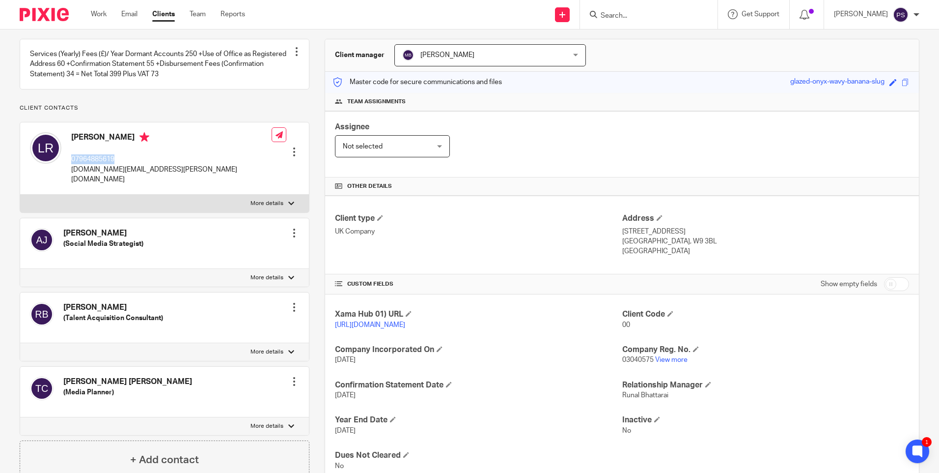
click at [90, 164] on p "07964885619" at bounding box center [171, 159] width 200 height 10
click at [118, 180] on p "lara.romanelli.uk@gmail.com" at bounding box center [171, 175] width 200 height 20
click at [94, 230] on h4 "Alexis Yiannis Jourrou" at bounding box center [103, 233] width 80 height 10
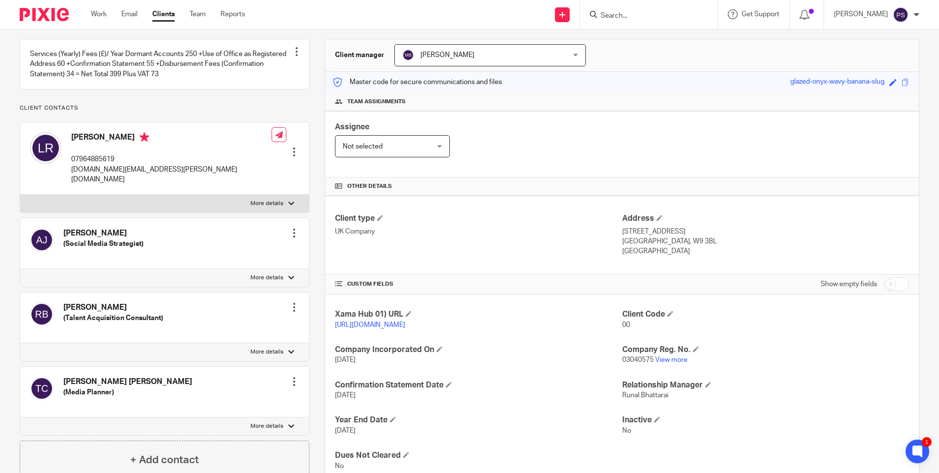
click at [94, 230] on h4 "Alexis Yiannis Jourrou" at bounding box center [103, 233] width 80 height 10
click at [98, 164] on p "07964885619" at bounding box center [171, 159] width 200 height 10
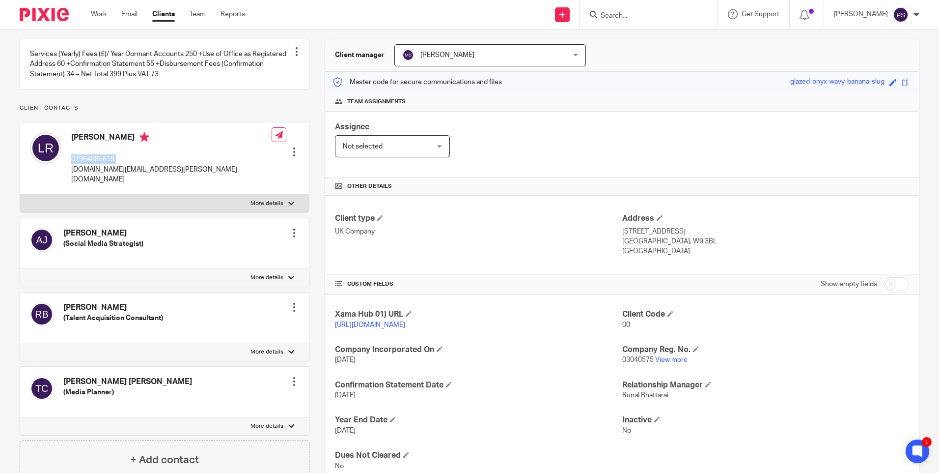
click at [100, 310] on h4 "Rosemary Ball" at bounding box center [113, 307] width 100 height 10
click at [91, 164] on p "07964885619" at bounding box center [171, 159] width 200 height 10
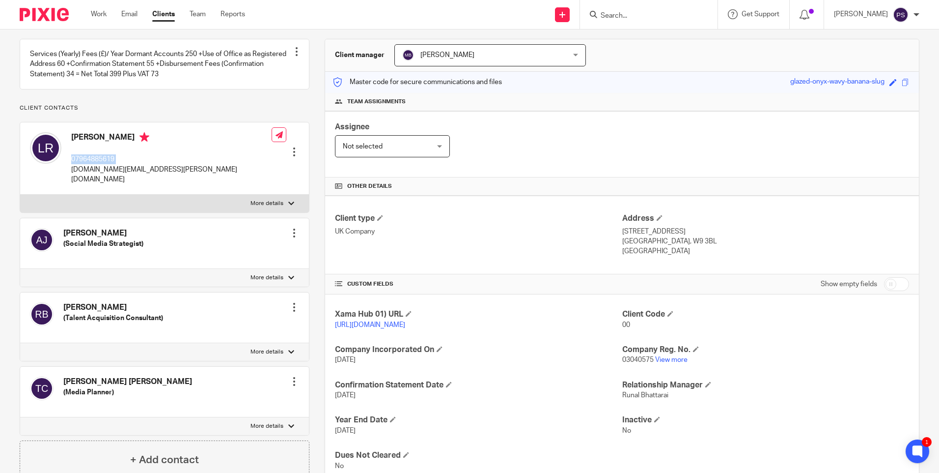
click at [91, 164] on p "07964885619" at bounding box center [171, 159] width 200 height 10
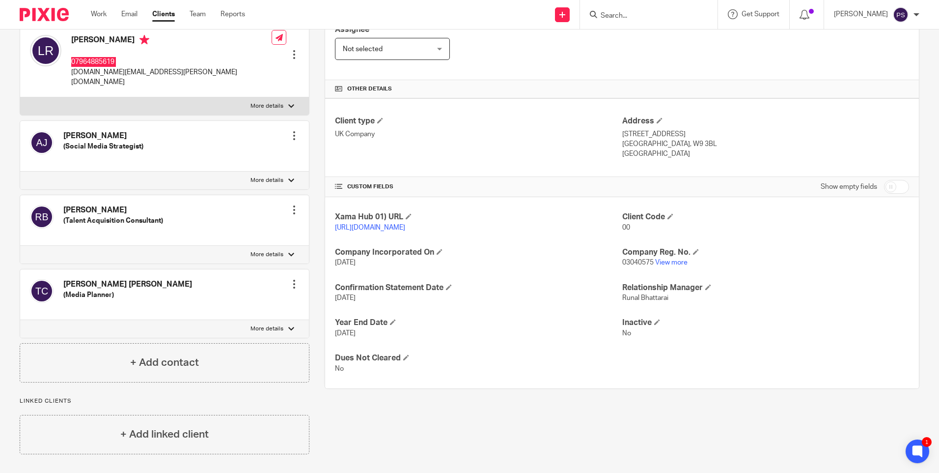
scroll to position [182, 0]
click at [95, 282] on h4 "Tessa Juliet Copeman" at bounding box center [127, 283] width 129 height 10
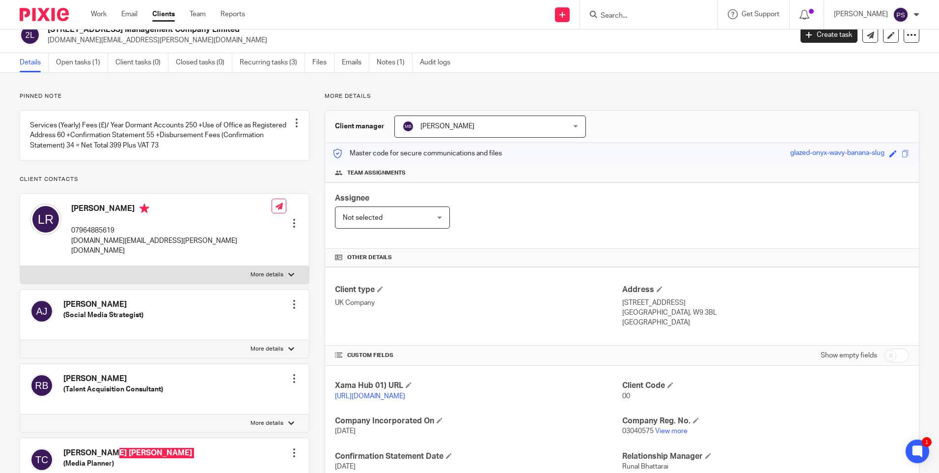
scroll to position [0, 0]
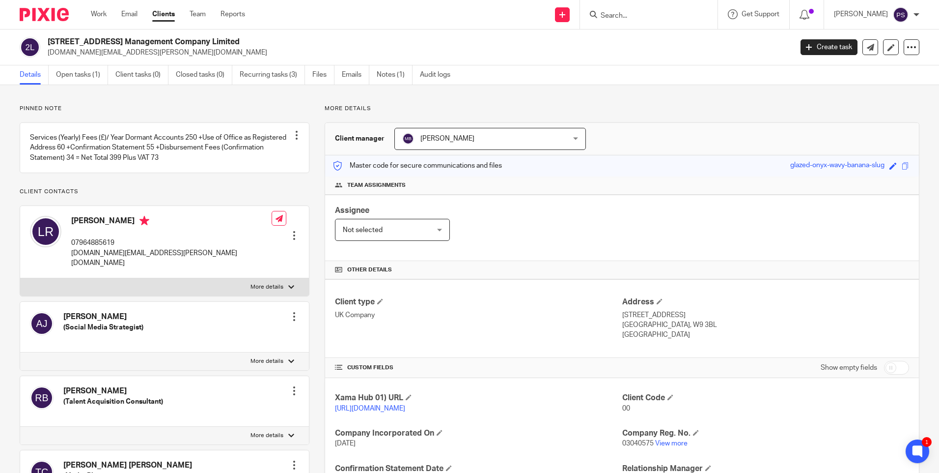
click at [86, 248] on p "07964885619" at bounding box center [171, 243] width 200 height 10
click at [668, 397] on span at bounding box center [671, 397] width 6 height 6
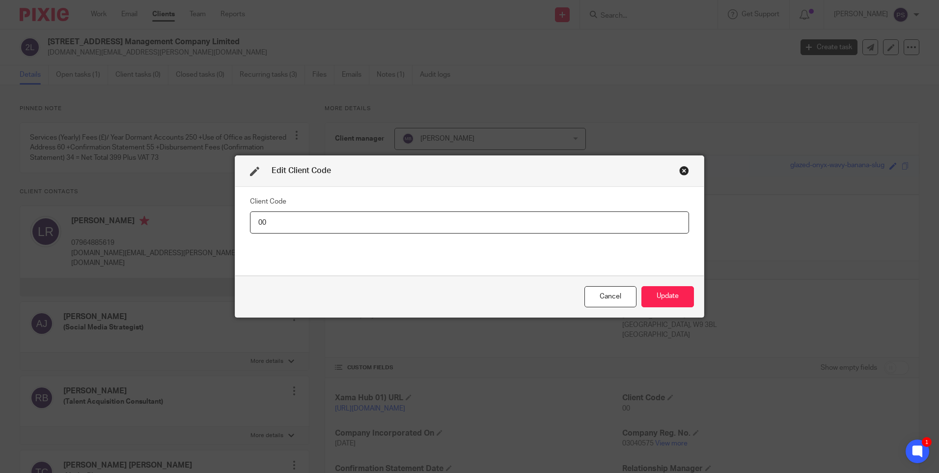
drag, startPoint x: 274, startPoint y: 224, endPoint x: 212, endPoint y: 224, distance: 62.4
click at [212, 224] on div "Edit Client Code Client Code 00 Cancel Update" at bounding box center [469, 236] width 939 height 473
type input "POR002"
click at [669, 292] on button "Update" at bounding box center [668, 296] width 53 height 21
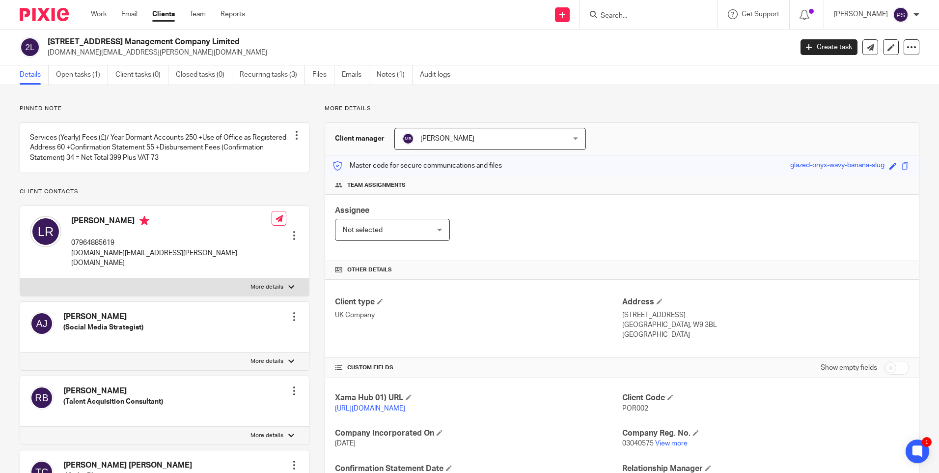
click at [85, 53] on p "lara.romanelli.uk@gmail.com" at bounding box center [417, 53] width 739 height 10
click at [623, 412] on p "POR002" at bounding box center [766, 408] width 287 height 10
click at [623, 411] on span "POR002" at bounding box center [636, 408] width 26 height 7
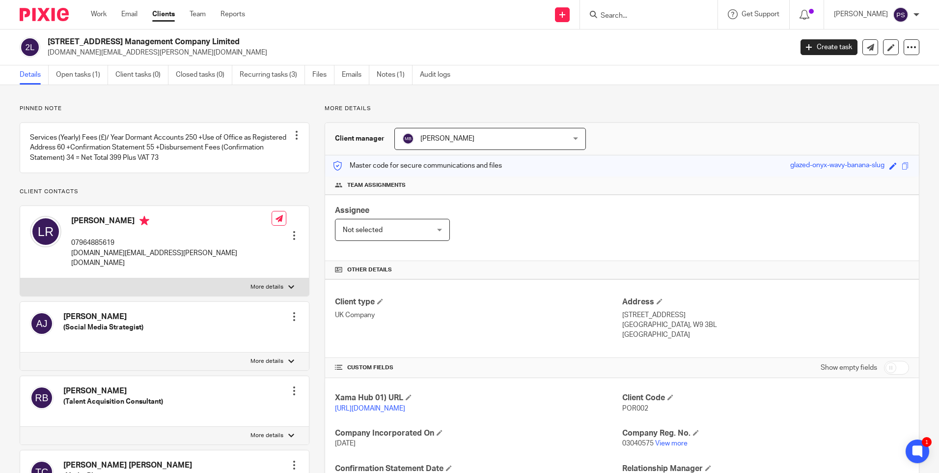
click at [228, 38] on h2 "235 Portnall Road Management Company Limited" at bounding box center [343, 42] width 591 height 10
click at [656, 447] on link "View more" at bounding box center [671, 443] width 32 height 7
click at [250, 101] on div "Pinned note Services (Yearly) Fees (£)/ Year Dormant Accounts 250 +Use of Offic…" at bounding box center [469, 369] width 939 height 569
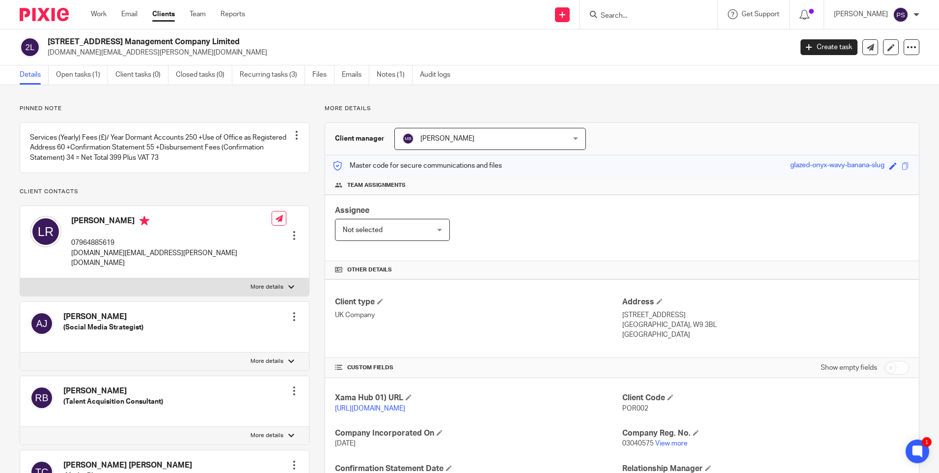
click at [148, 112] on p "Pinned note" at bounding box center [165, 109] width 290 height 8
click at [623, 403] on p "POR002" at bounding box center [766, 408] width 287 height 10
click at [220, 38] on h2 "235 Portnall Road Management Company Limited" at bounding box center [343, 42] width 591 height 10
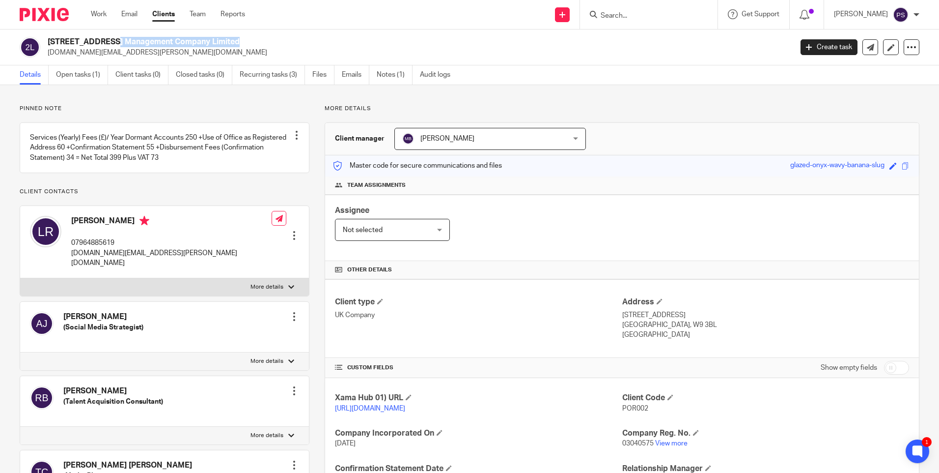
click at [220, 38] on h2 "235 Portnall Road Management Company Limited" at bounding box center [343, 42] width 591 height 10
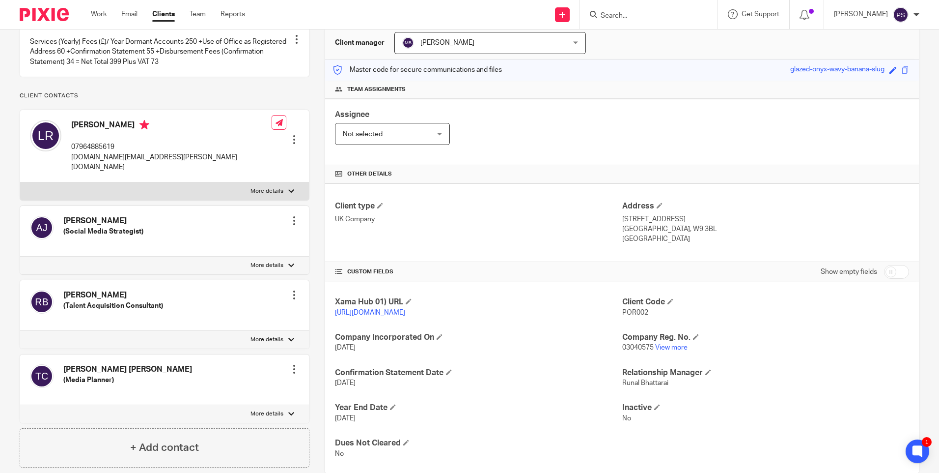
scroll to position [182, 0]
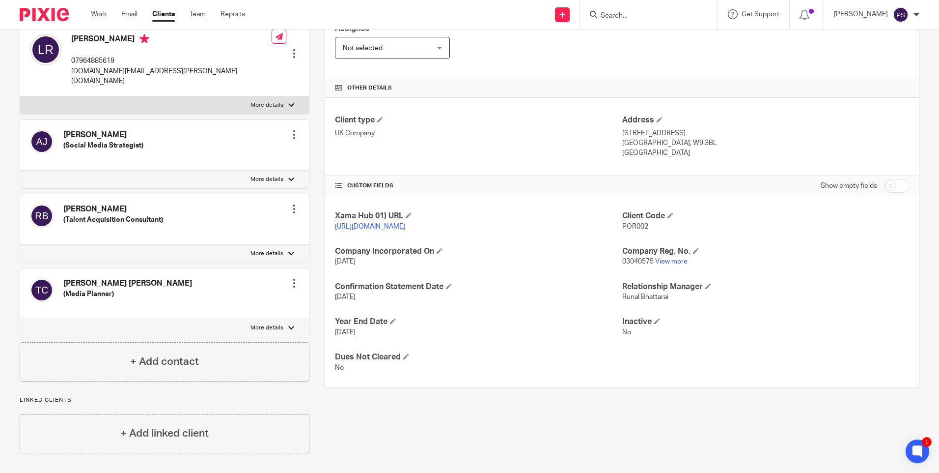
click at [628, 226] on span "POR002" at bounding box center [636, 226] width 26 height 7
click at [626, 265] on span "03040575" at bounding box center [638, 261] width 31 height 7
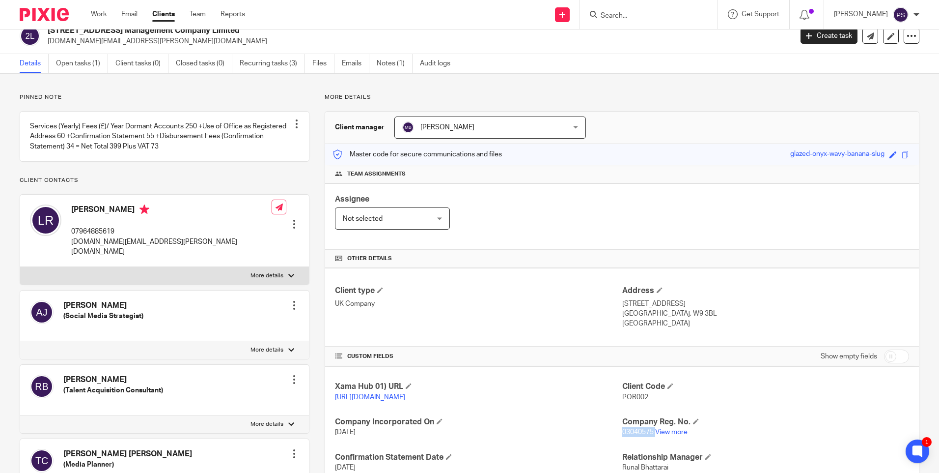
scroll to position [0, 0]
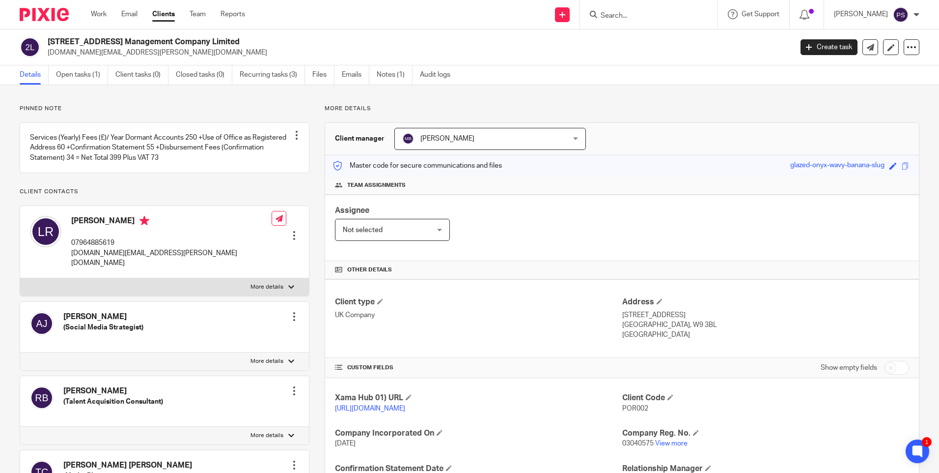
click at [128, 42] on h2 "235 Portnall Road Management Company Limited" at bounding box center [343, 42] width 591 height 10
click at [84, 42] on h2 "235 Portnall Road Management Company Limited" at bounding box center [343, 42] width 591 height 10
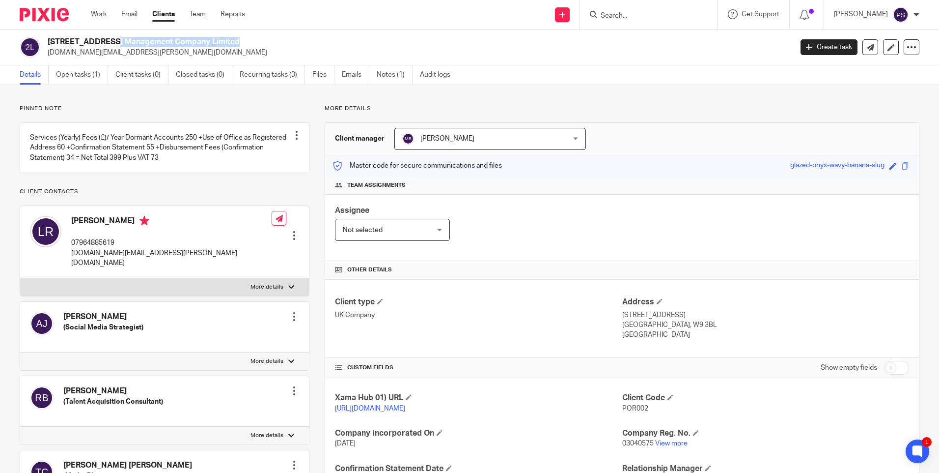
click at [84, 42] on h2 "235 Portnall Road Management Company Limited" at bounding box center [343, 42] width 591 height 10
click at [131, 106] on p "Pinned note" at bounding box center [165, 109] width 290 height 8
click at [495, 105] on p "More details" at bounding box center [622, 109] width 595 height 8
drag, startPoint x: 189, startPoint y: 109, endPoint x: 279, endPoint y: 121, distance: 90.8
click at [189, 109] on p "Pinned note" at bounding box center [165, 109] width 290 height 8
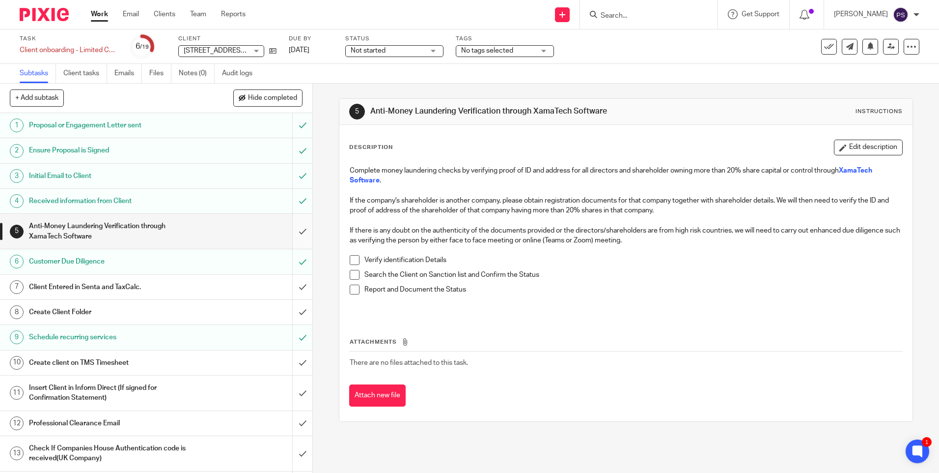
click at [285, 227] on input "submit" at bounding box center [156, 231] width 313 height 35
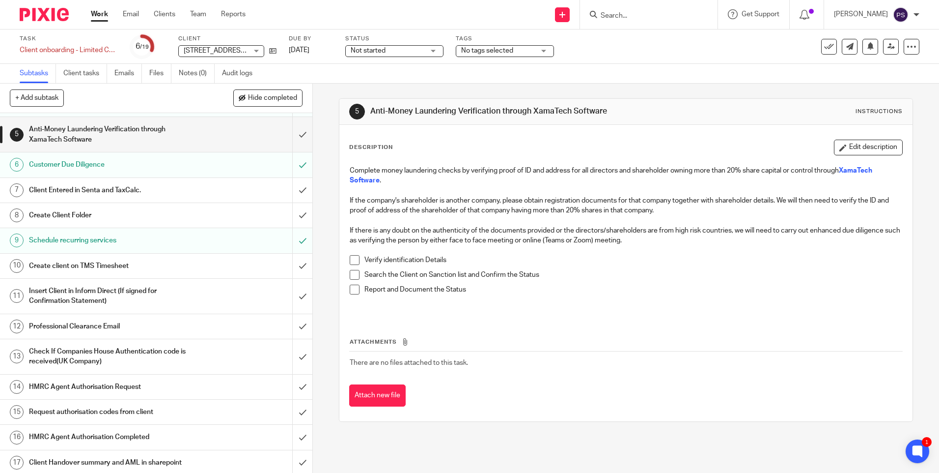
scroll to position [98, 0]
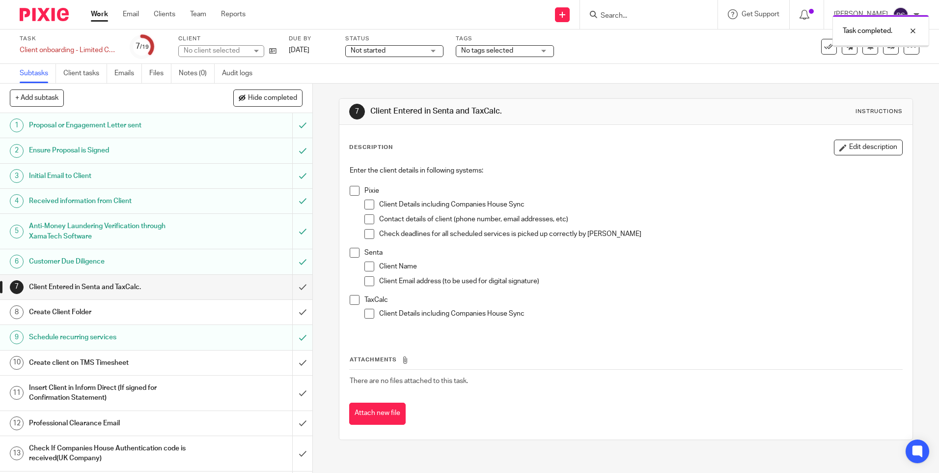
scroll to position [147, 0]
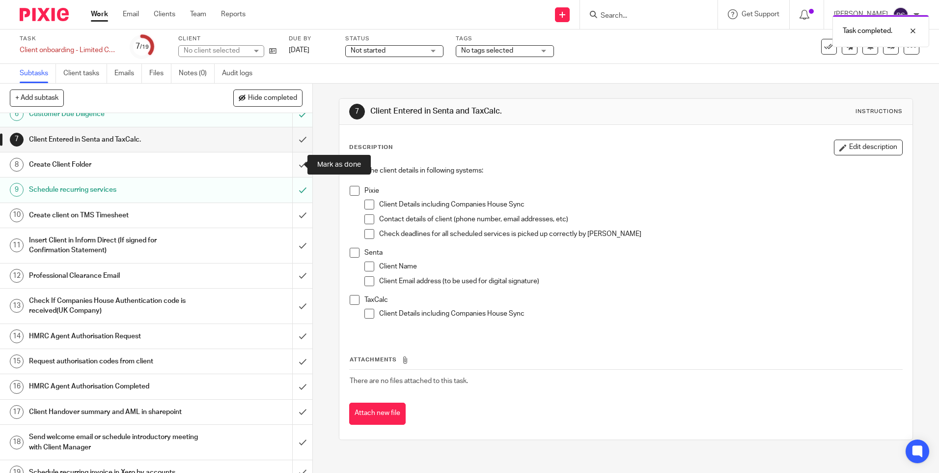
click at [294, 166] on input "submit" at bounding box center [156, 164] width 313 height 25
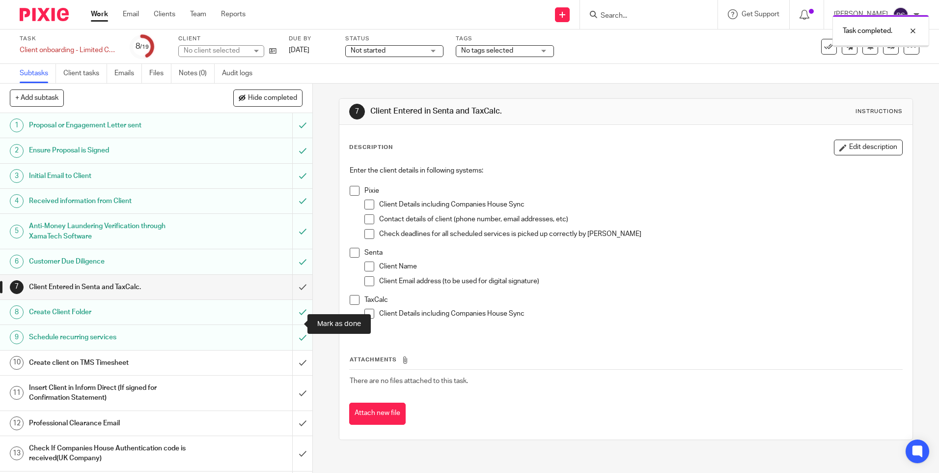
scroll to position [160, 0]
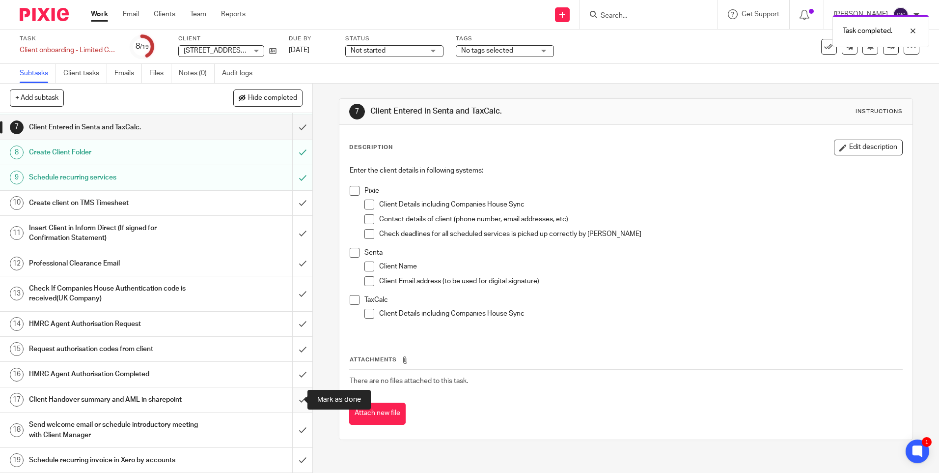
click at [290, 399] on input "submit" at bounding box center [156, 399] width 313 height 25
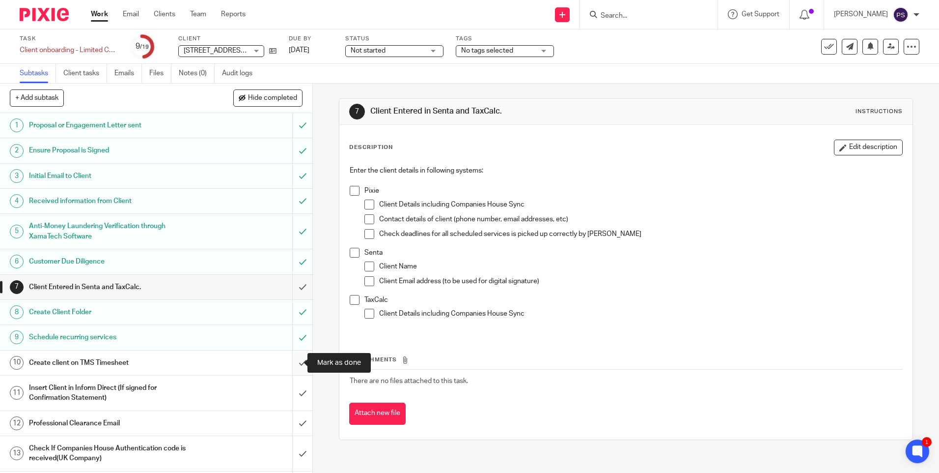
click at [293, 364] on input "submit" at bounding box center [156, 362] width 313 height 25
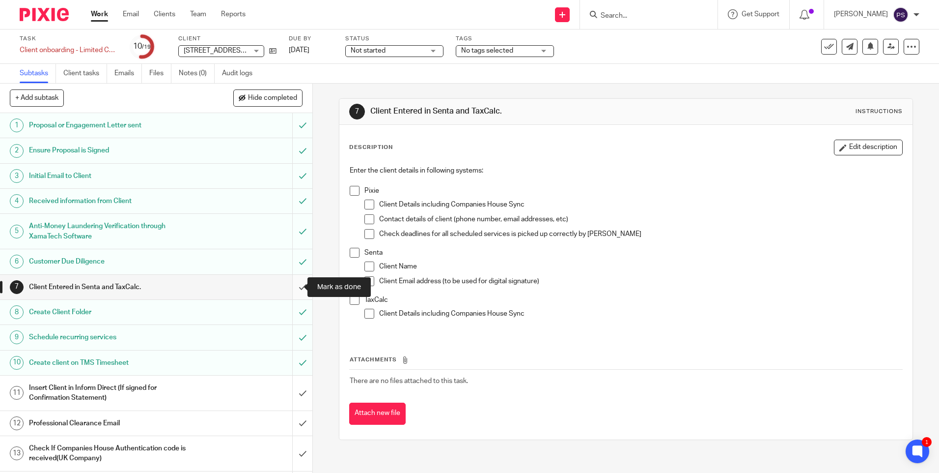
click at [297, 290] on input "submit" at bounding box center [156, 287] width 313 height 25
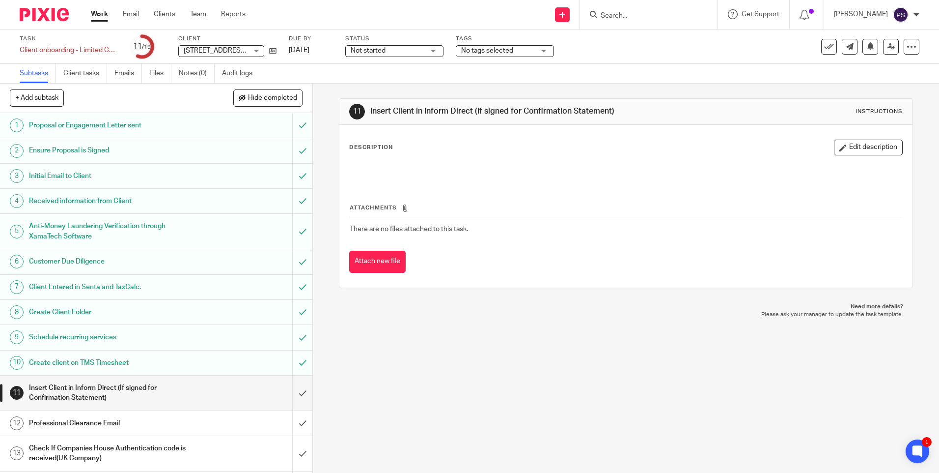
scroll to position [160, 0]
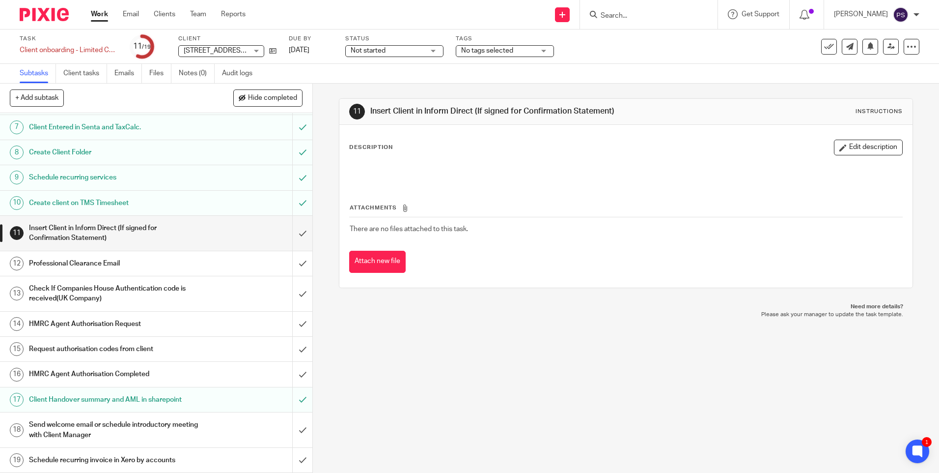
click at [545, 390] on div "11 Insert Client in Inform Direct (If signed for Confirmation Statement) Instru…" at bounding box center [626, 278] width 626 height 389
click at [527, 330] on div "11 Insert Client in Inform Direct (If signed for Confirmation Statement) Instru…" at bounding box center [626, 278] width 626 height 389
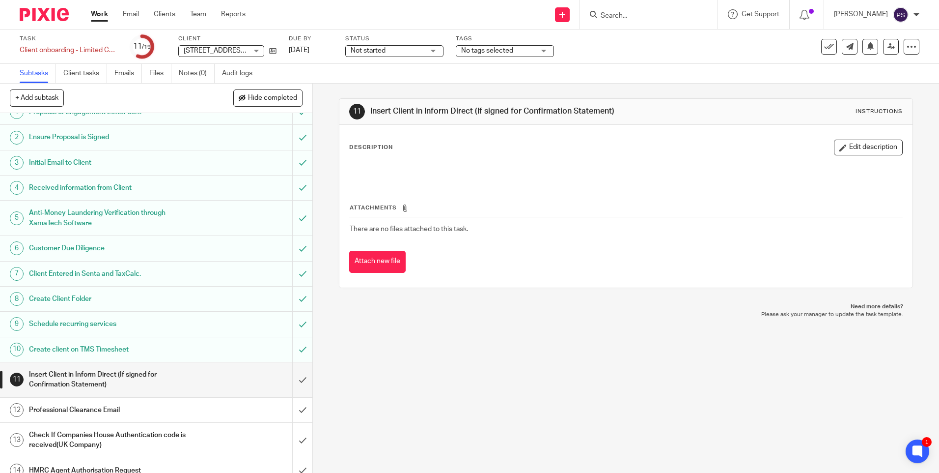
scroll to position [0, 0]
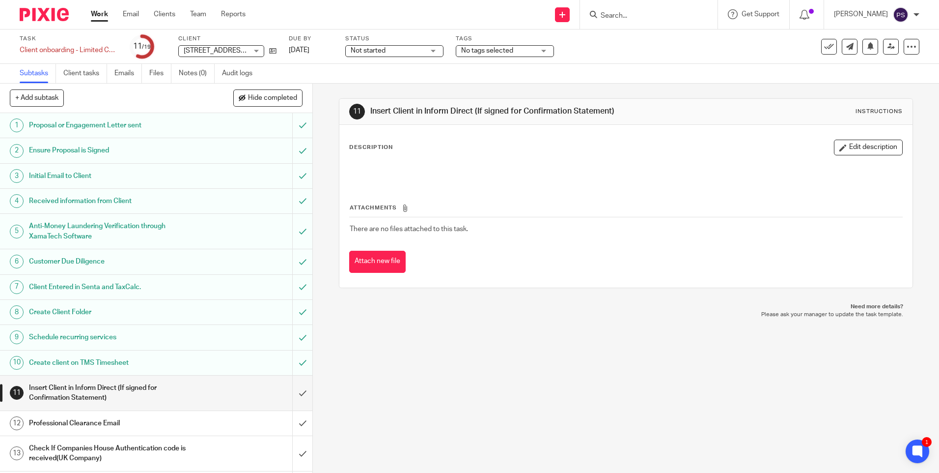
click at [428, 361] on div "11 Insert Client in Inform Direct (If signed for Confirmation Statement) Instru…" at bounding box center [626, 278] width 626 height 389
click at [647, 13] on input "Search" at bounding box center [644, 16] width 88 height 9
click at [646, 13] on input "Search" at bounding box center [644, 16] width 88 height 9
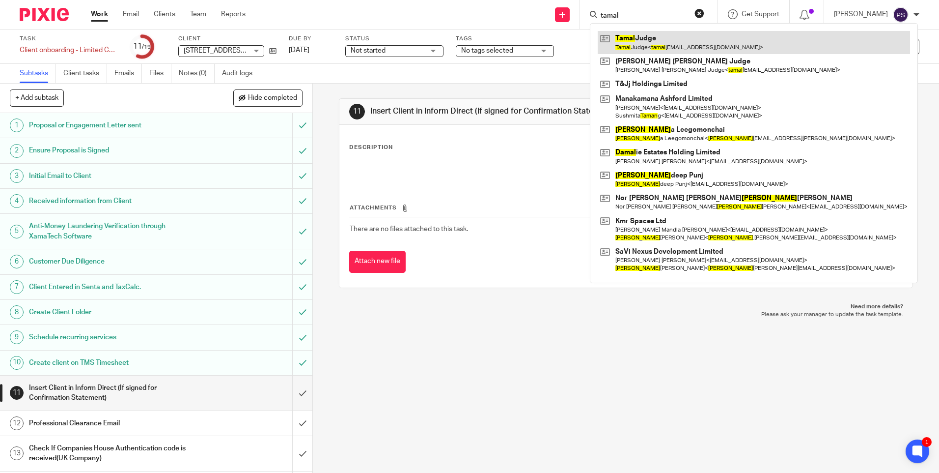
type input "tamal"
click at [654, 46] on link at bounding box center [754, 42] width 313 height 23
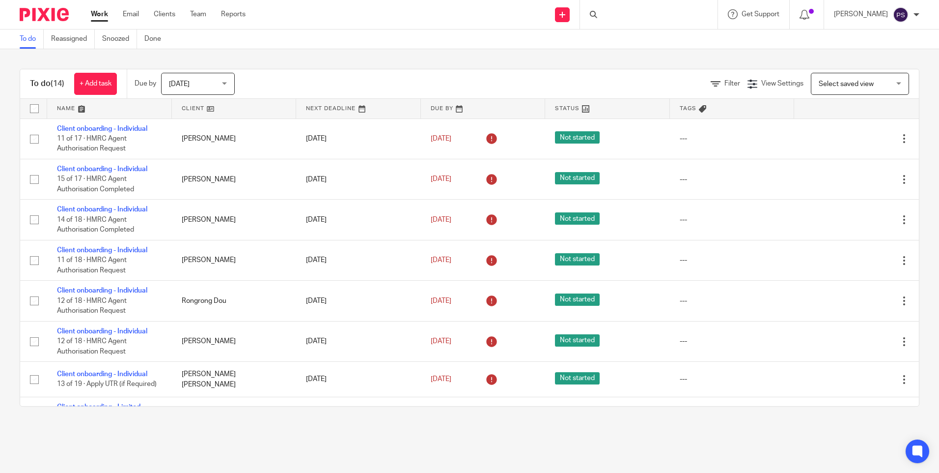
click at [643, 14] on div at bounding box center [649, 14] width 138 height 29
click at [632, 13] on input "Search" at bounding box center [644, 16] width 88 height 9
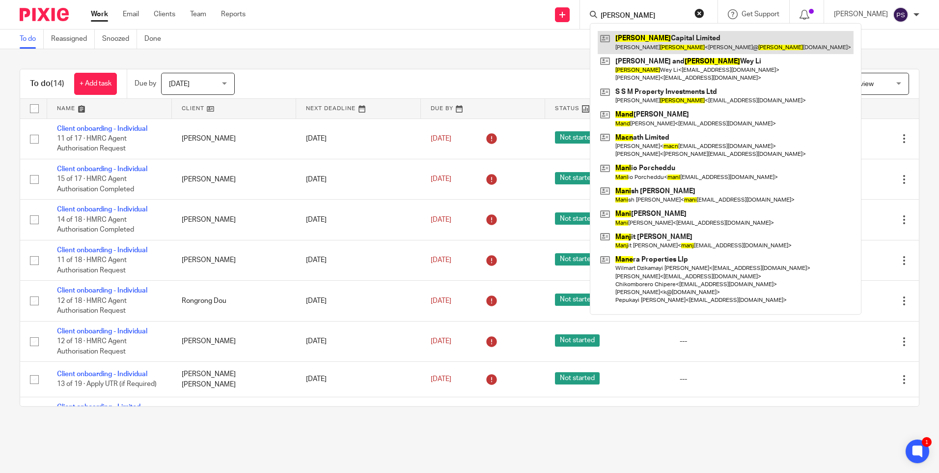
type input "[PERSON_NAME]"
click at [640, 37] on link at bounding box center [726, 42] width 256 height 23
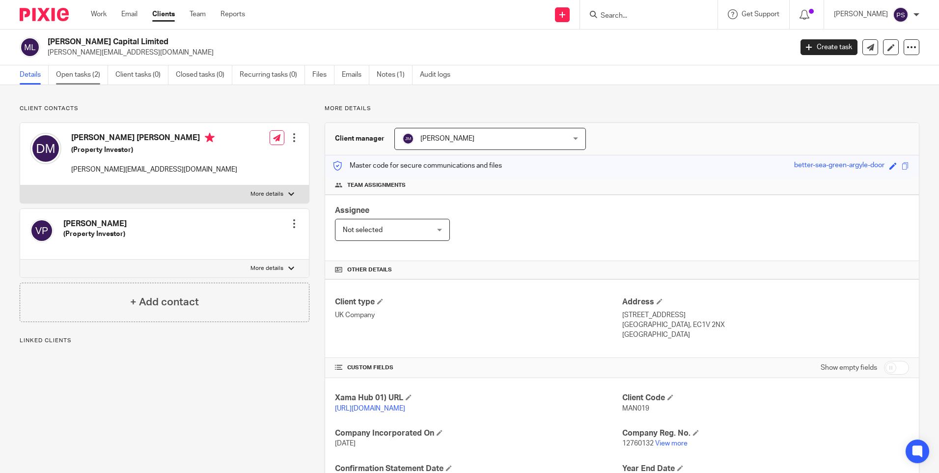
click at [80, 70] on link "Open tasks (2)" at bounding box center [82, 74] width 52 height 19
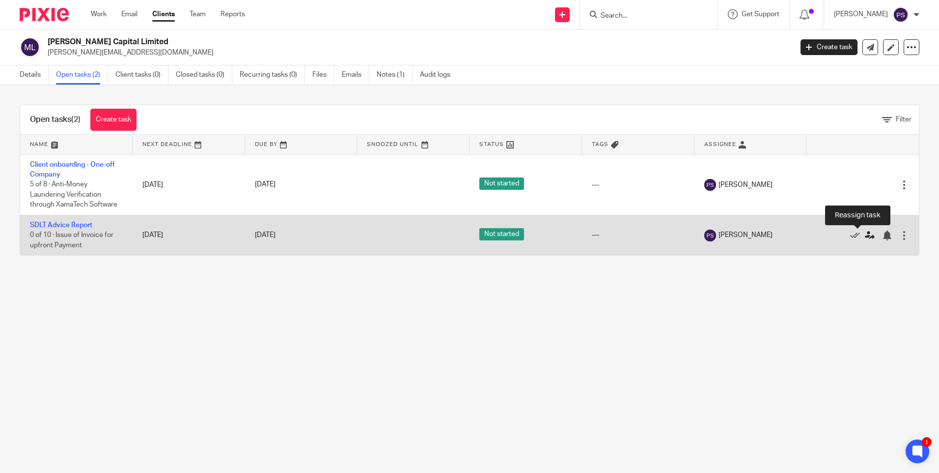
click at [865, 236] on icon at bounding box center [870, 235] width 10 height 10
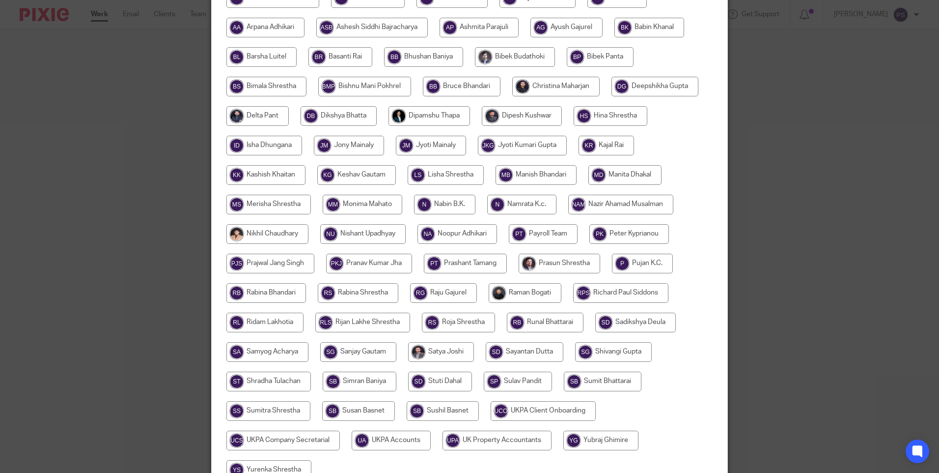
scroll to position [295, 0]
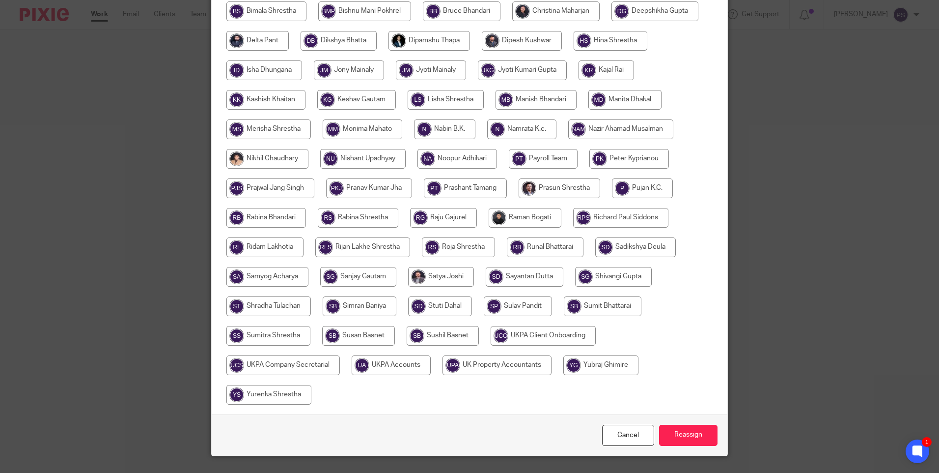
click at [372, 303] on input "radio" at bounding box center [360, 306] width 74 height 20
radio input "true"
click at [679, 429] on input "Reassign" at bounding box center [688, 435] width 58 height 21
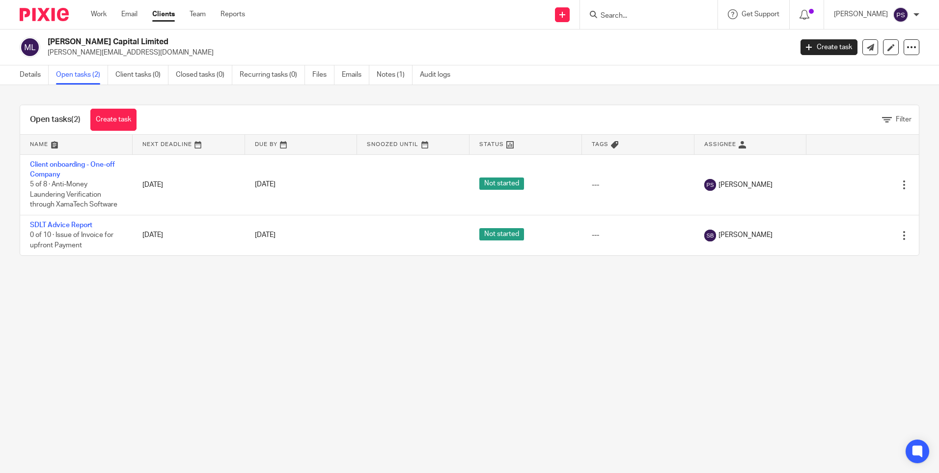
click at [19, 79] on div "Details Open tasks (2) Client tasks (0) Closed tasks (0) Recurring tasks (0) Fi…" at bounding box center [237, 74] width 475 height 19
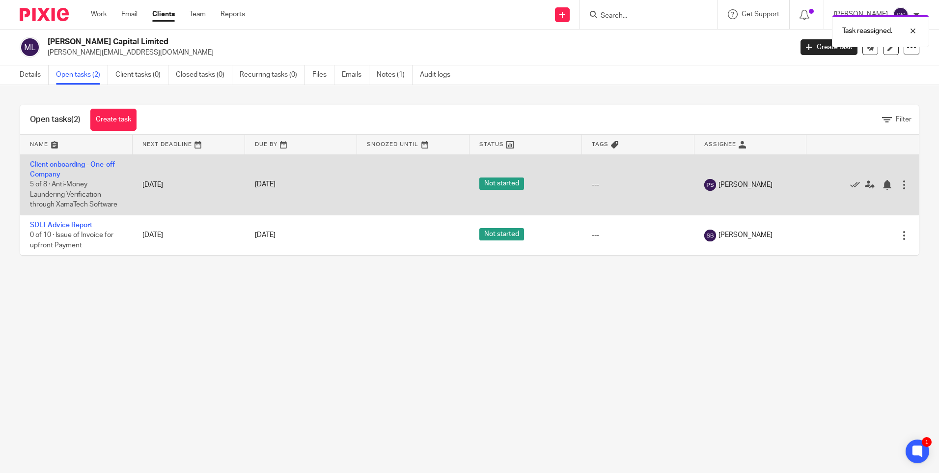
click at [48, 169] on td "Client onboarding - One-off Company 5 of 8 · Anti-Money Laundering Verification…" at bounding box center [76, 184] width 113 height 60
click at [49, 164] on link "Client onboarding - One-off Company" at bounding box center [72, 169] width 85 height 17
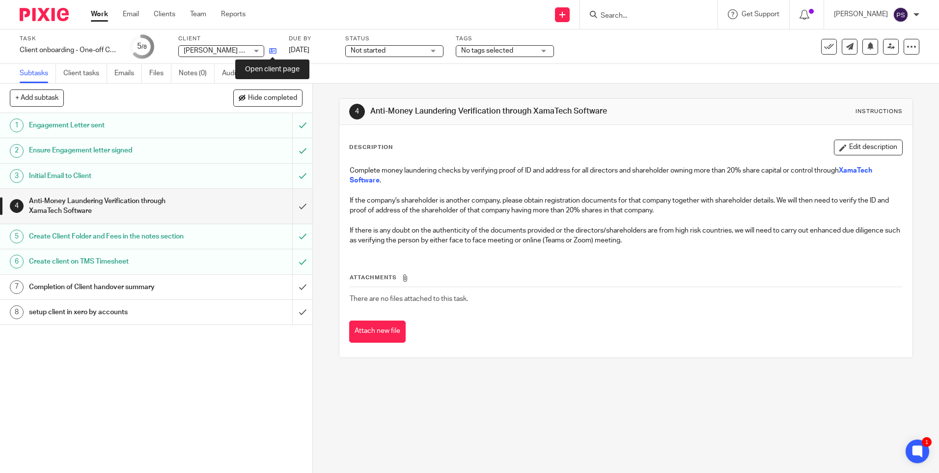
click at [276, 50] on icon at bounding box center [272, 50] width 7 height 7
click at [631, 17] on input "Search" at bounding box center [644, 16] width 88 height 9
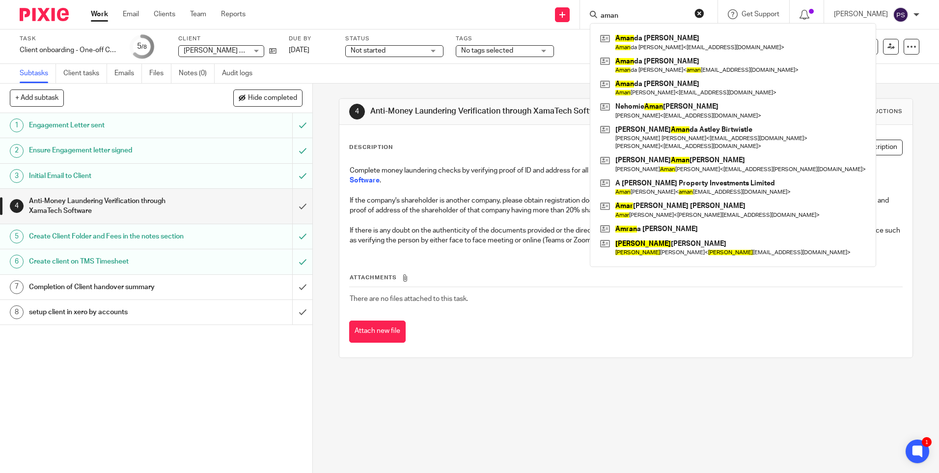
type input "aman"
click at [540, 429] on div "4 Anti-Money Laundering Verification through XamaTech Software Instructions Des…" at bounding box center [626, 278] width 626 height 389
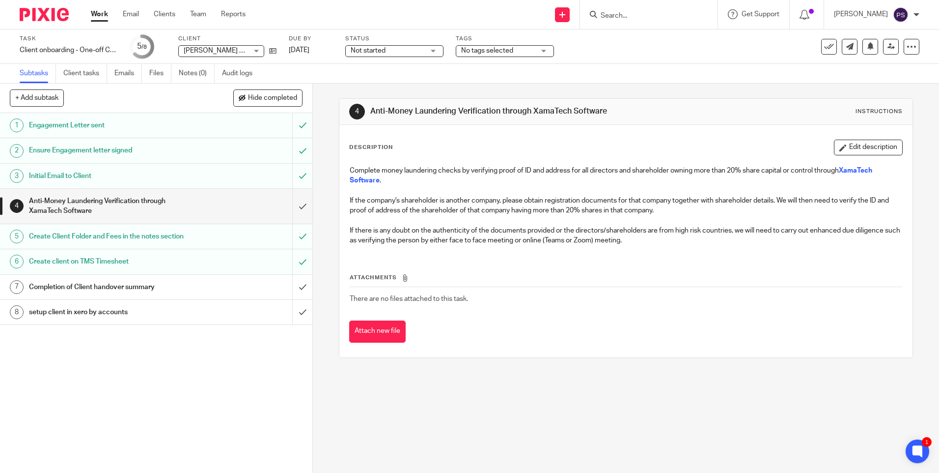
click at [665, 434] on div "4 Anti-Money Laundering Verification through XamaTech Software Instructions Des…" at bounding box center [626, 278] width 626 height 389
click at [659, 15] on input "Search" at bounding box center [644, 16] width 88 height 9
paste input "Hami Thomas David Reffeldt"
click at [635, 14] on input "Hami Thomas David Reffeldt" at bounding box center [644, 16] width 88 height 9
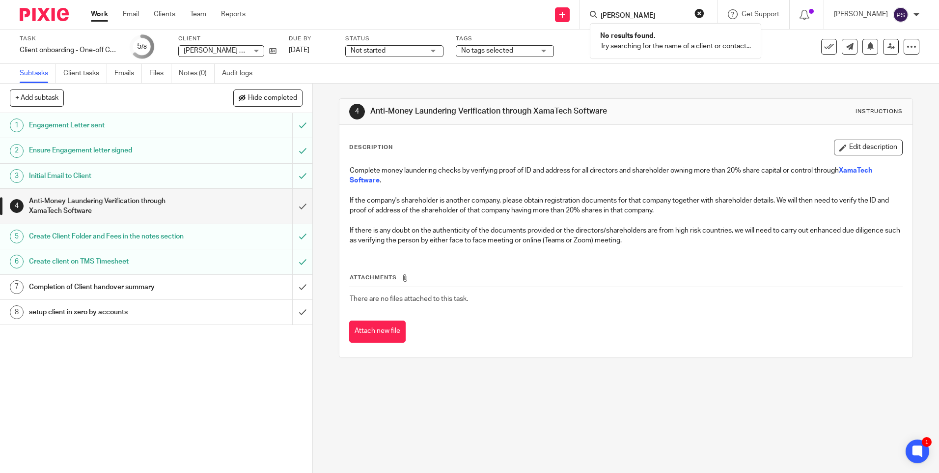
click at [631, 15] on input "Hami Thomas David Reffeldt" at bounding box center [644, 16] width 88 height 9
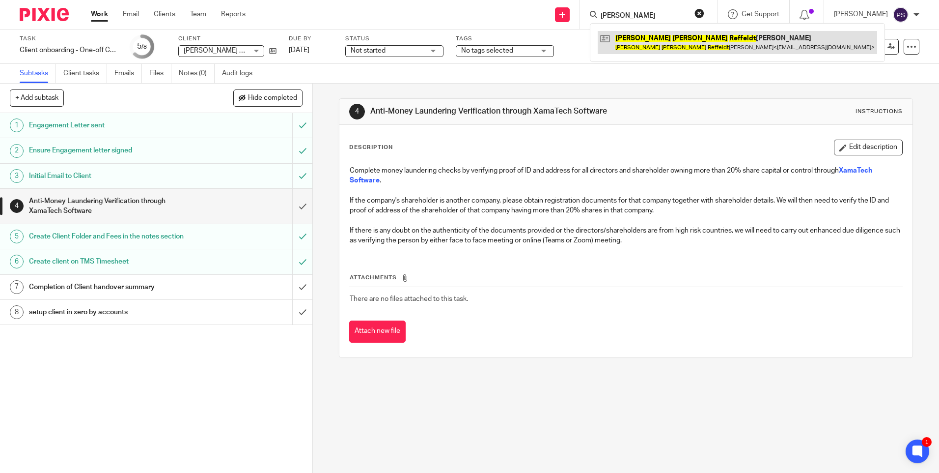
type input "Thomas David Reffeldt"
click at [673, 39] on link at bounding box center [738, 42] width 280 height 23
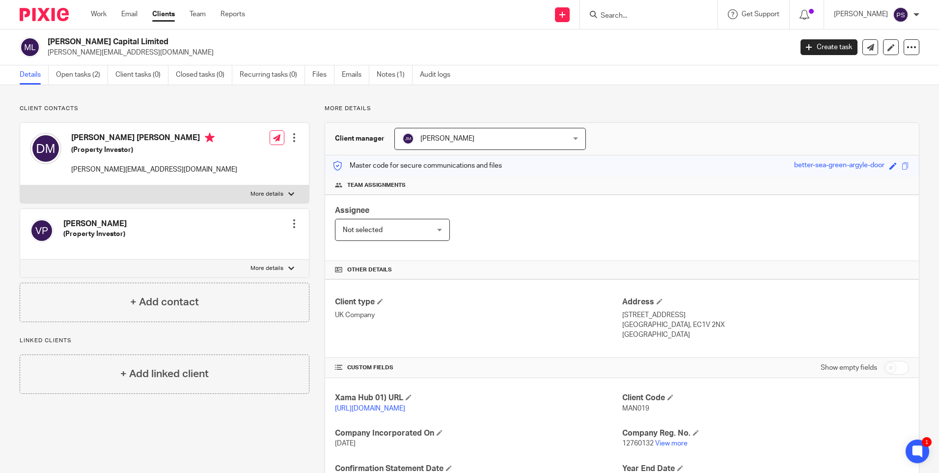
click at [98, 41] on h2 "[PERSON_NAME] Capital Limited" at bounding box center [343, 42] width 591 height 10
copy div "[PERSON_NAME] Capital Limited"
click at [458, 112] on p "More details" at bounding box center [622, 109] width 595 height 8
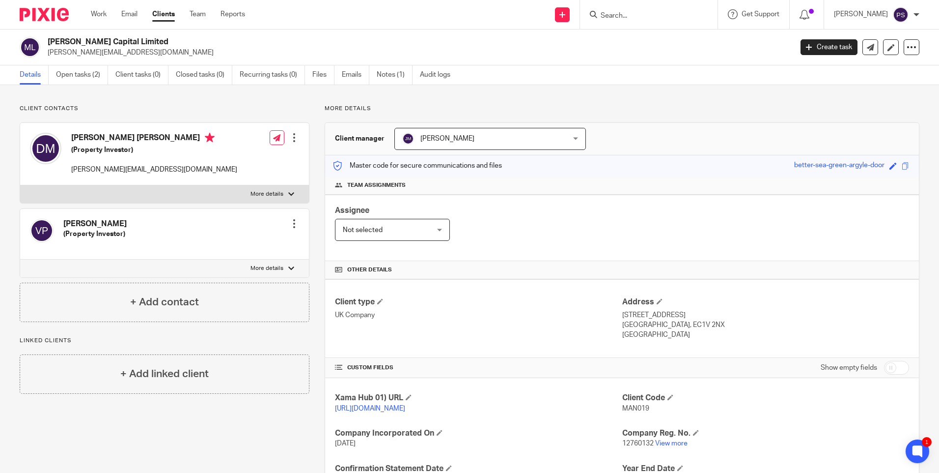
click at [730, 108] on p "More details" at bounding box center [622, 109] width 595 height 8
click at [247, 96] on div "Client contacts David Peter Mann (Property Investor) david@mannpropertypartners…" at bounding box center [469, 319] width 939 height 469
click at [90, 91] on div "Client contacts David Peter Mann (Property Investor) david@mannpropertypartners…" at bounding box center [469, 319] width 939 height 469
click at [89, 78] on link "Open tasks (2)" at bounding box center [82, 74] width 52 height 19
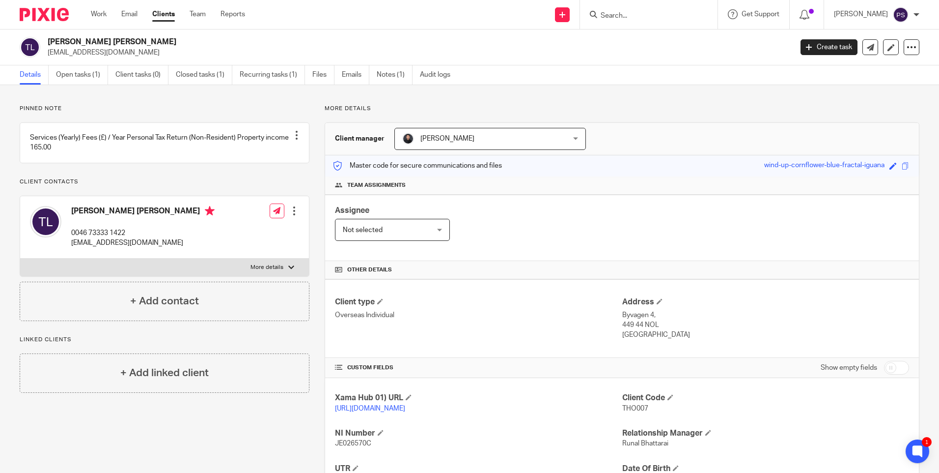
click at [639, 411] on span "THO007" at bounding box center [636, 408] width 26 height 7
copy span "THO007"
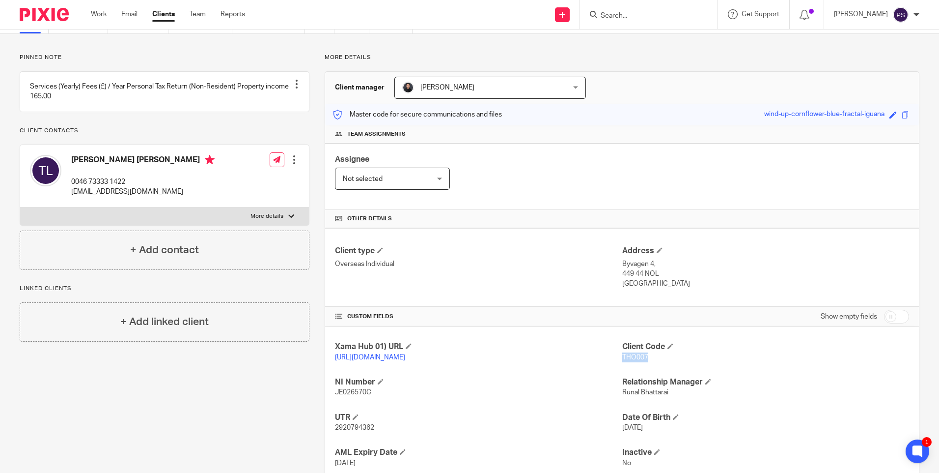
scroll to position [126, 0]
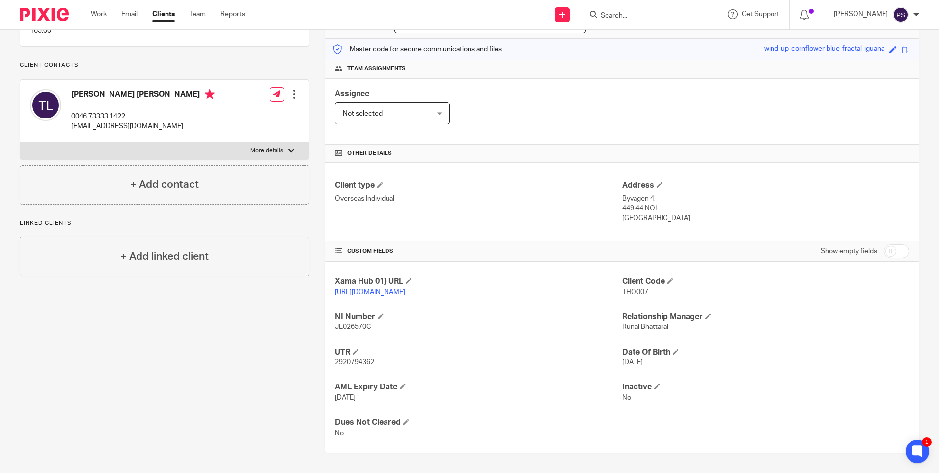
click at [362, 362] on span "2920794362" at bounding box center [354, 362] width 39 height 7
copy span "2920794362"
click at [360, 363] on span "2920794362" at bounding box center [354, 362] width 39 height 7
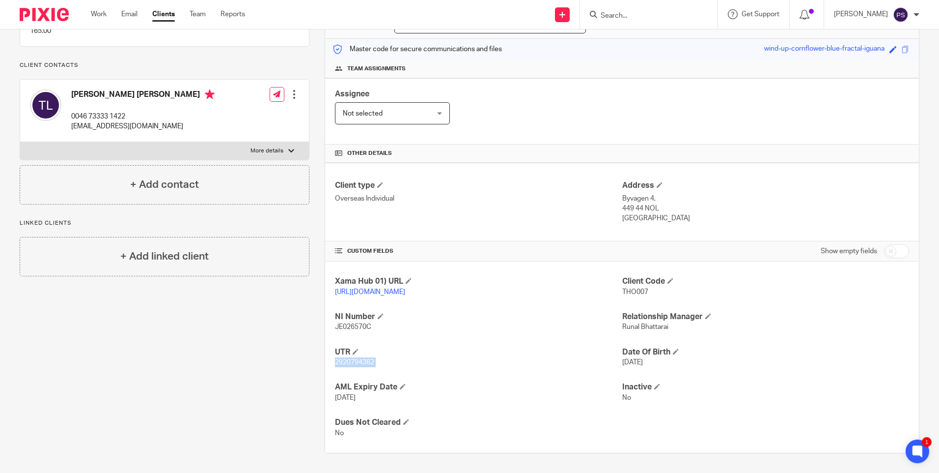
click at [360, 363] on span "2920794362" at bounding box center [354, 362] width 39 height 7
click at [198, 66] on p "Client contacts" at bounding box center [165, 65] width 290 height 8
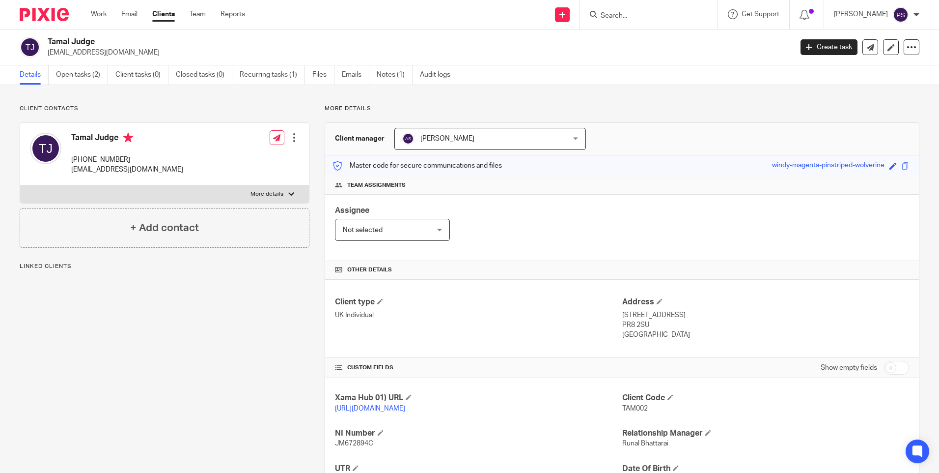
scroll to position [126, 0]
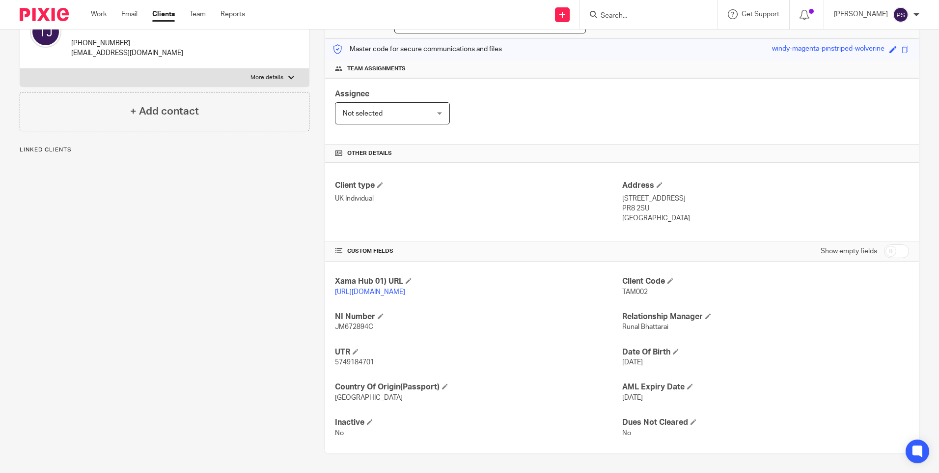
click at [369, 364] on span "5749184701" at bounding box center [354, 362] width 39 height 7
click at [368, 364] on span "5749184701" at bounding box center [354, 362] width 39 height 7
copy span "5749184701"
click at [650, 17] on input "Search" at bounding box center [644, 16] width 88 height 9
click at [641, 18] on input "Search" at bounding box center [644, 16] width 88 height 9
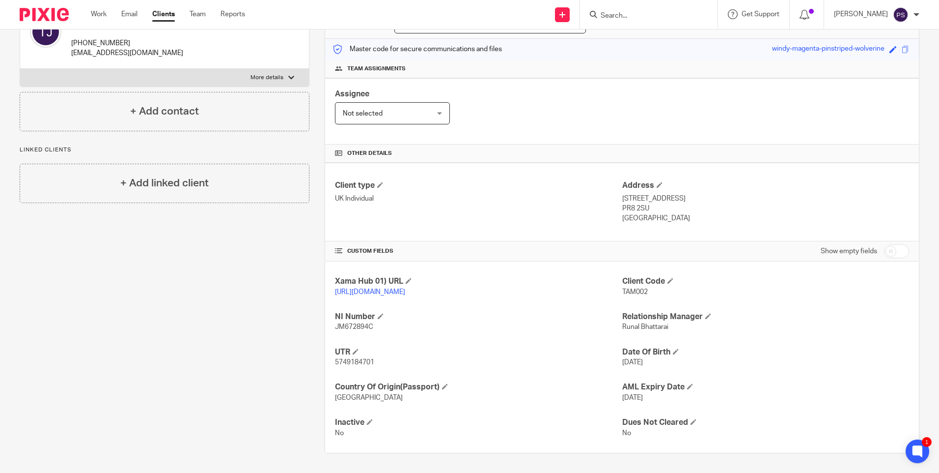
paste input "IOAO Consulting ltd"
type input "IOAO Consulting ltd"
click at [642, 38] on link at bounding box center [680, 42] width 165 height 23
